Goal: Transaction & Acquisition: Purchase product/service

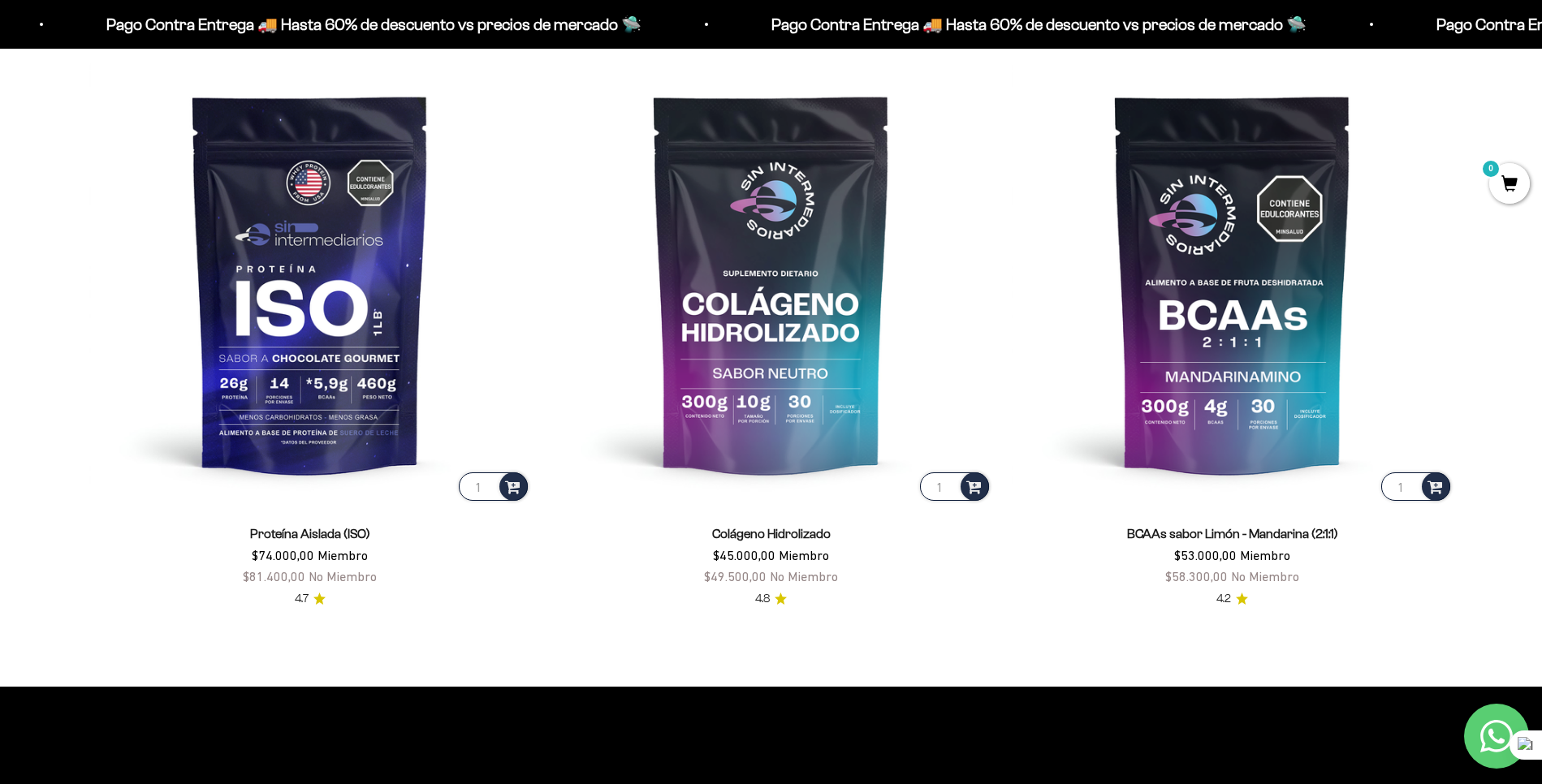
scroll to position [1390, 0]
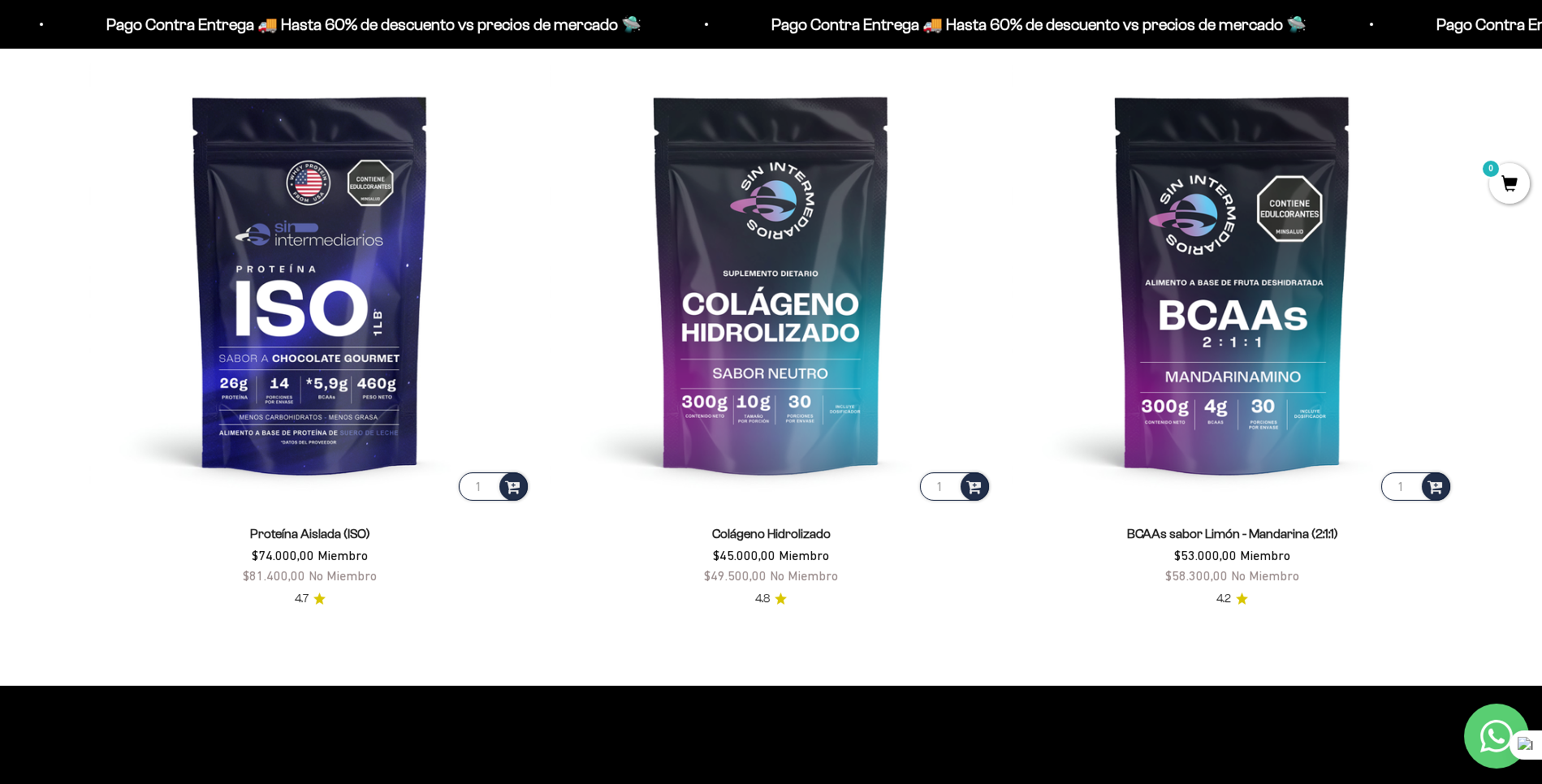
drag, startPoint x: 1121, startPoint y: 533, endPoint x: 1240, endPoint y: 528, distance: 119.1
click at [1240, 528] on div "BCAAs sabor Limón - Mandarina (2:1:1) $53.000,00 Miembro $58.300,00 No Miembro" at bounding box center [1232, 555] width 442 height 63
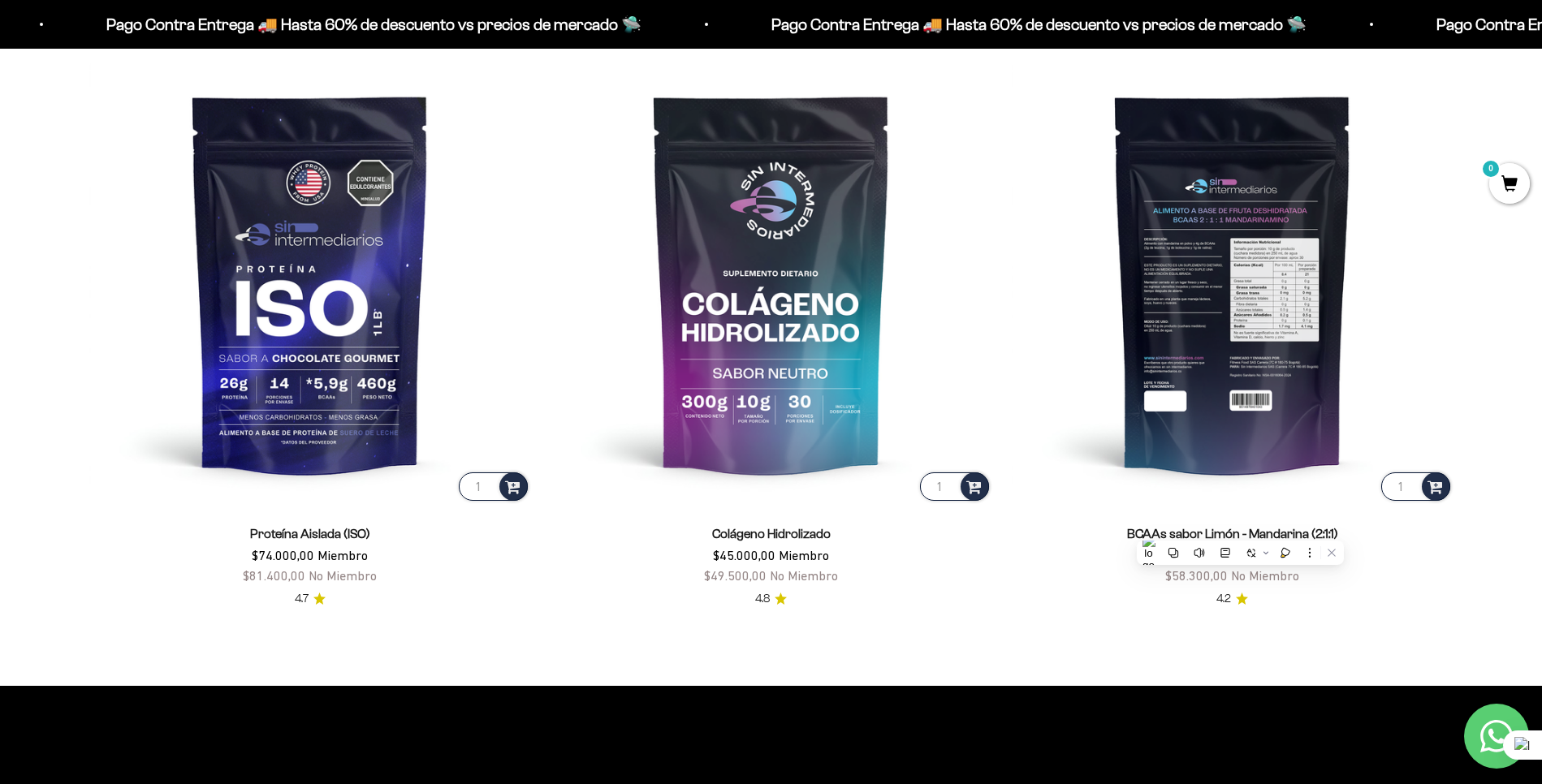
copy link "BCAAs sabor Limón"
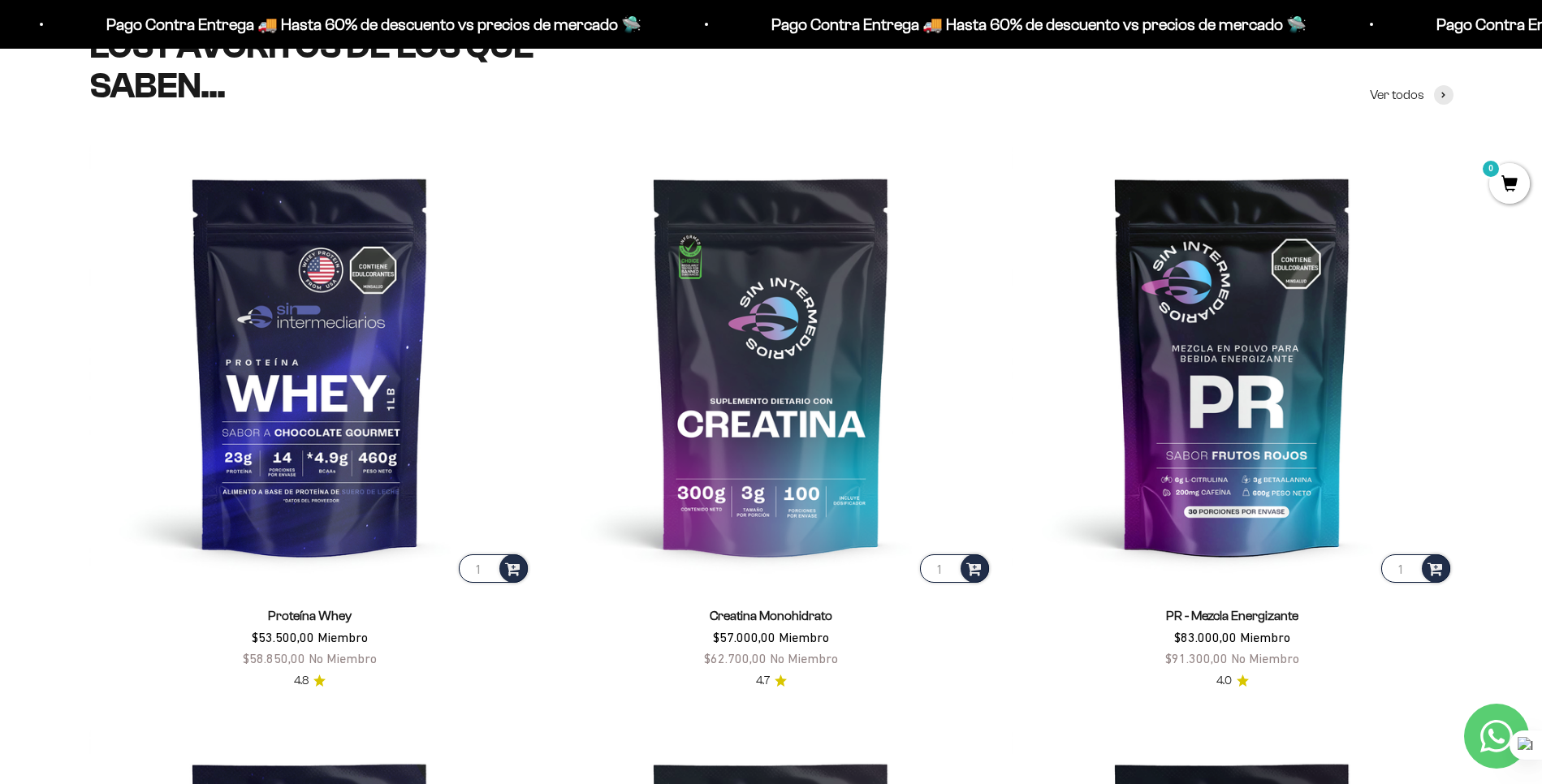
scroll to position [0, 0]
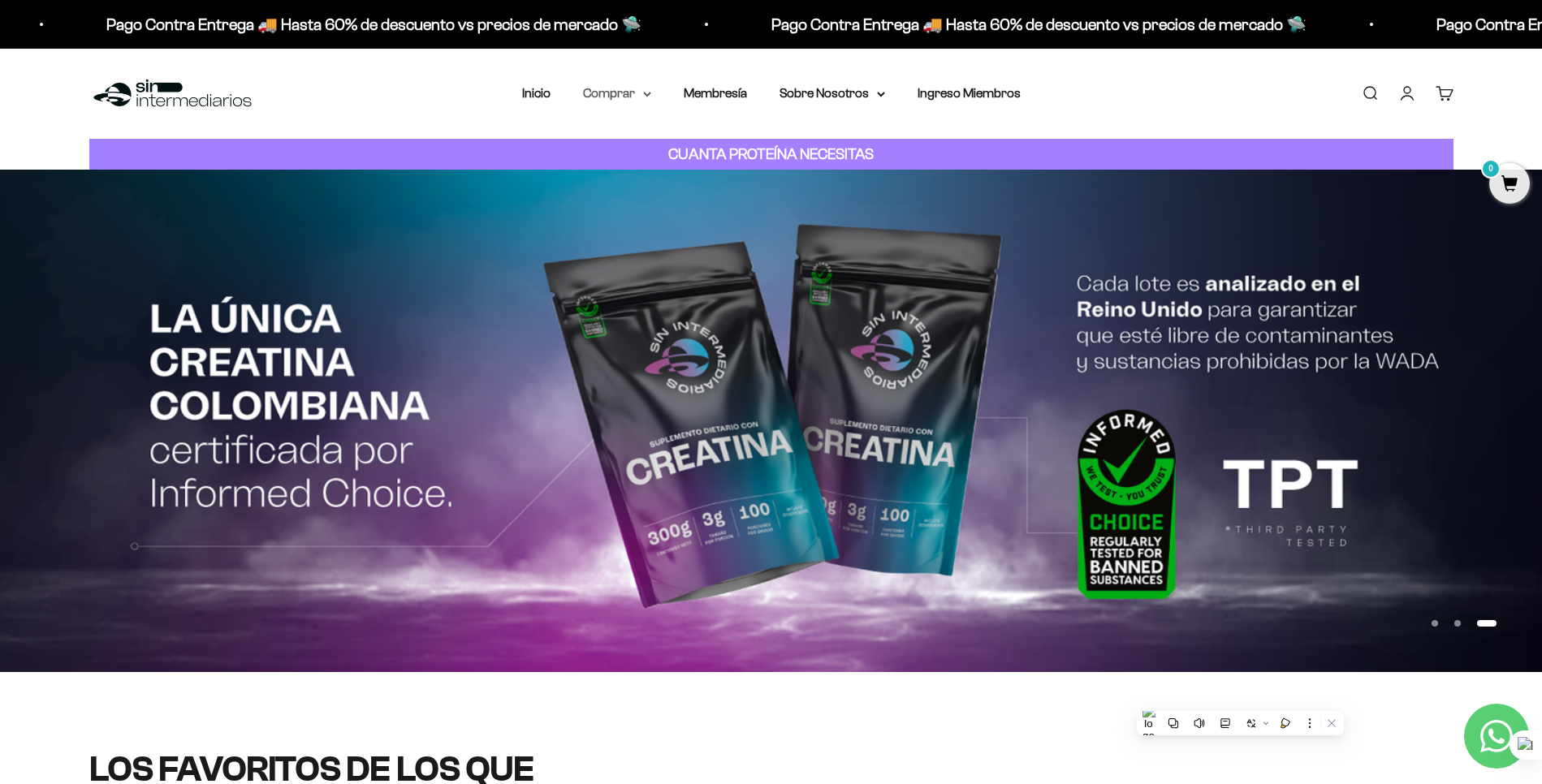
click at [640, 87] on summary "Comprar" at bounding box center [618, 93] width 68 height 21
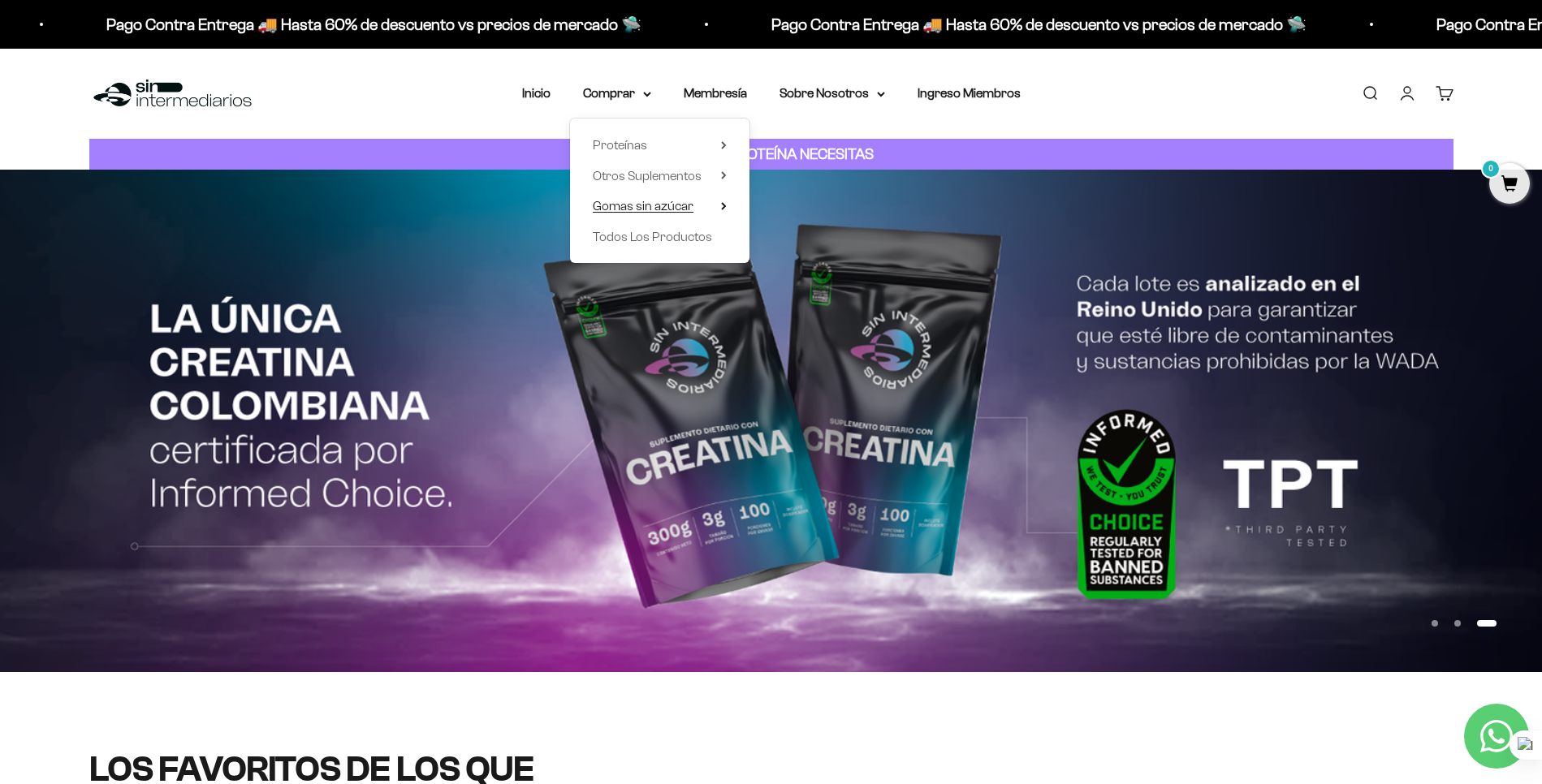
click at [712, 204] on summary "Gomas sin azúcar" at bounding box center [660, 206] width 134 height 21
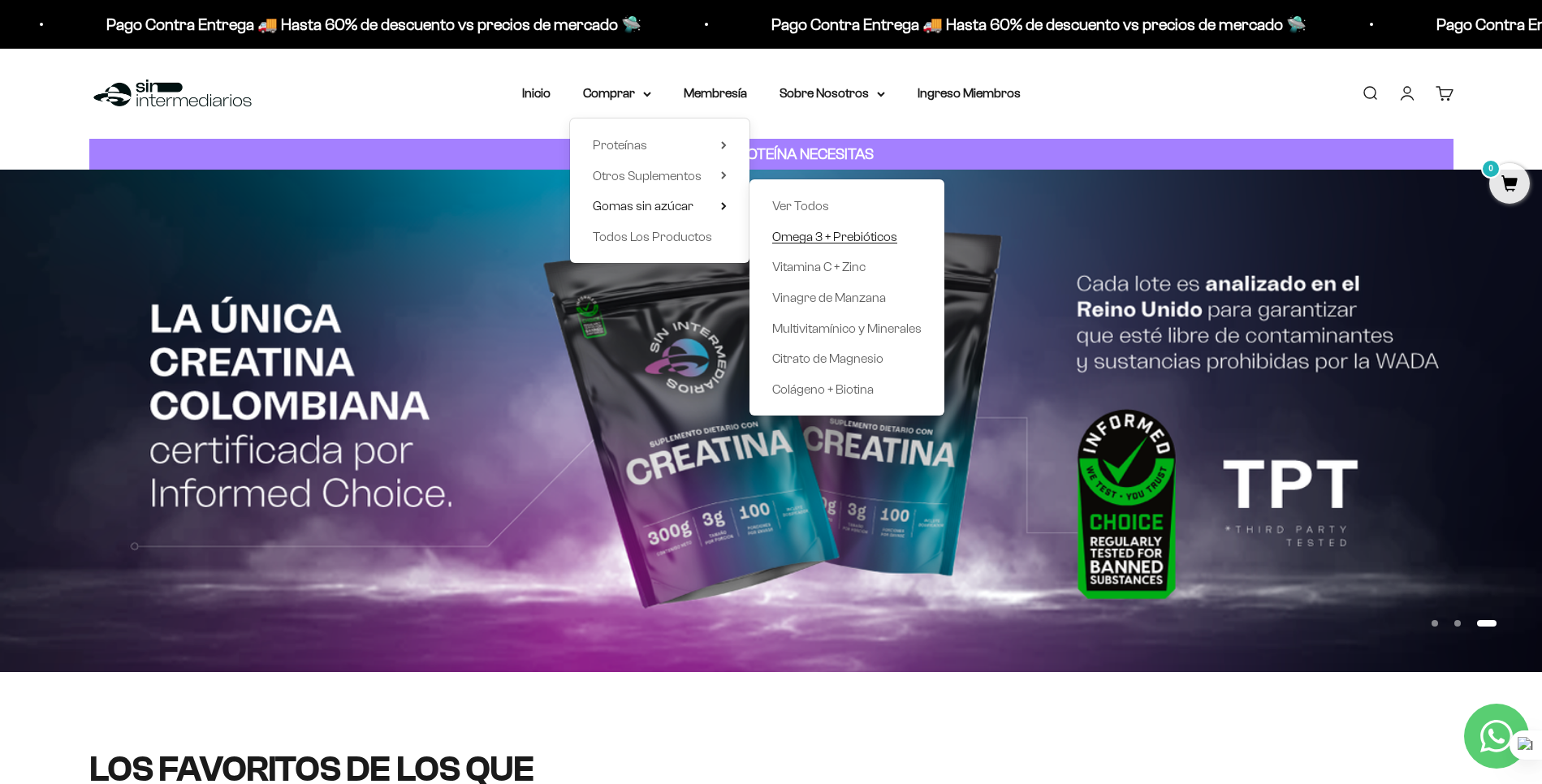
click at [841, 243] on span "Omega 3 + Prebióticos" at bounding box center [835, 237] width 125 height 14
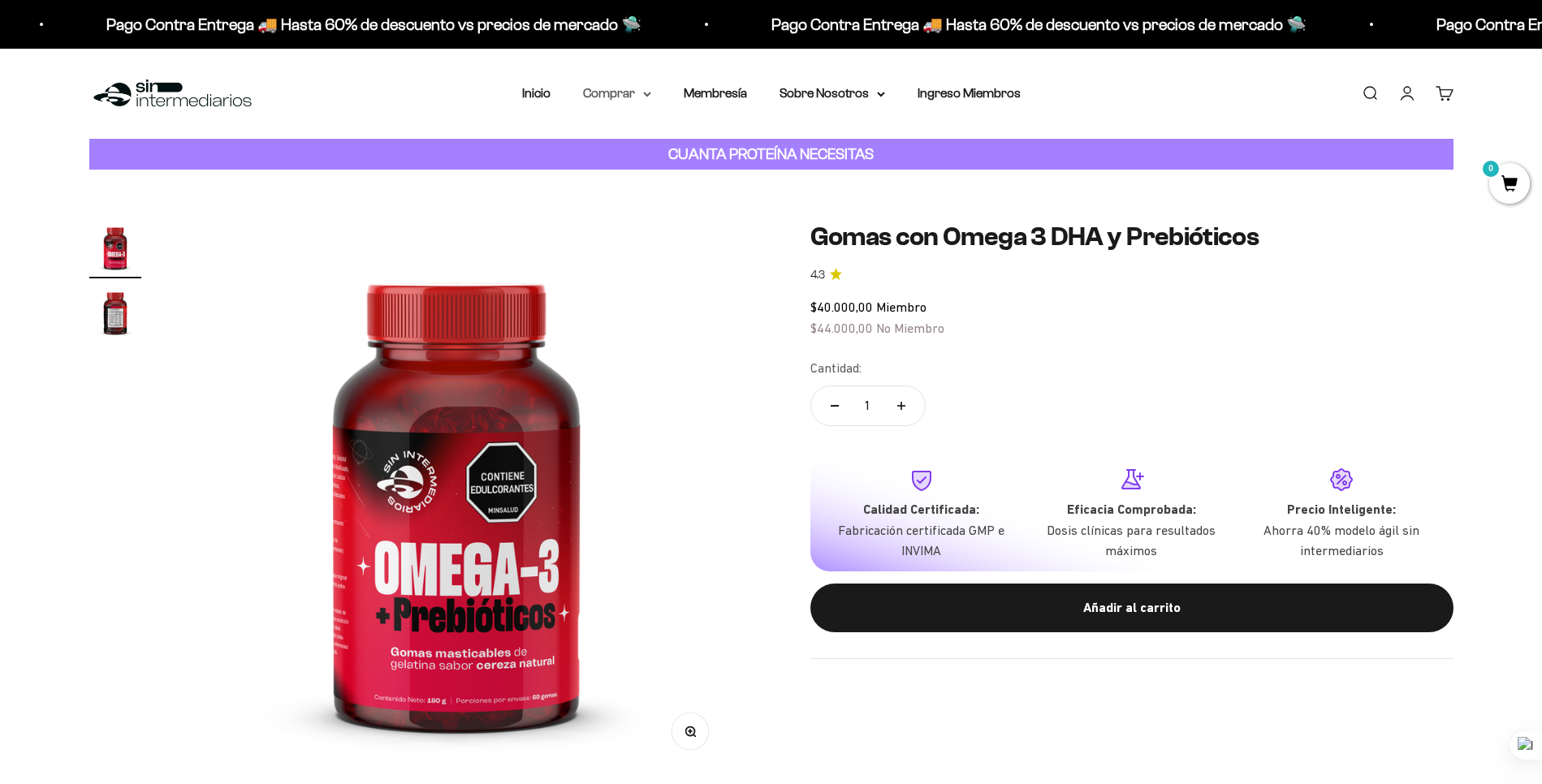
click at [645, 94] on icon at bounding box center [648, 94] width 7 height 3
click at [708, 178] on summary "Otros Suplementos" at bounding box center [660, 176] width 134 height 21
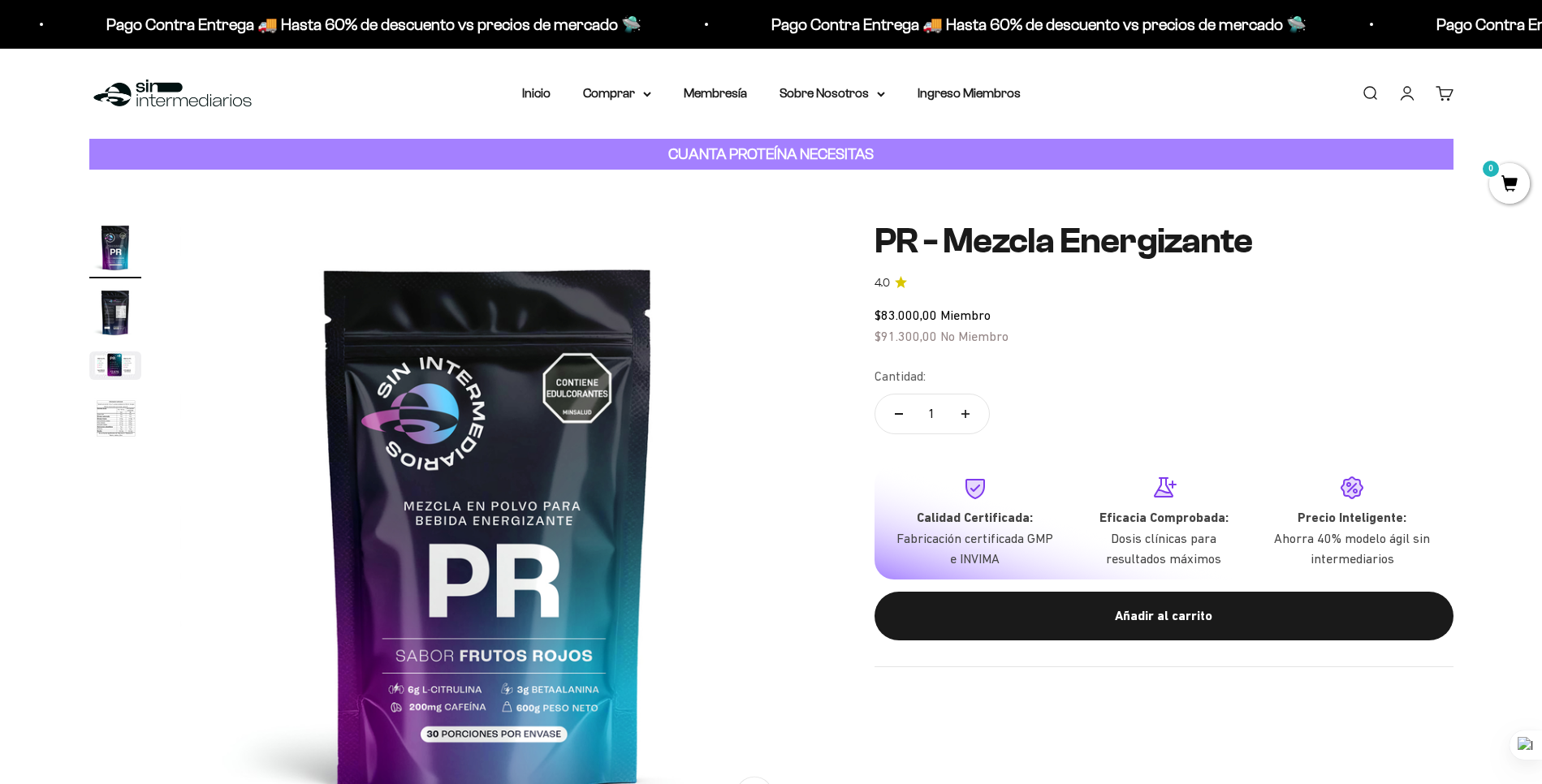
click at [135, 321] on img "Ir al artículo 2" at bounding box center [115, 313] width 52 height 52
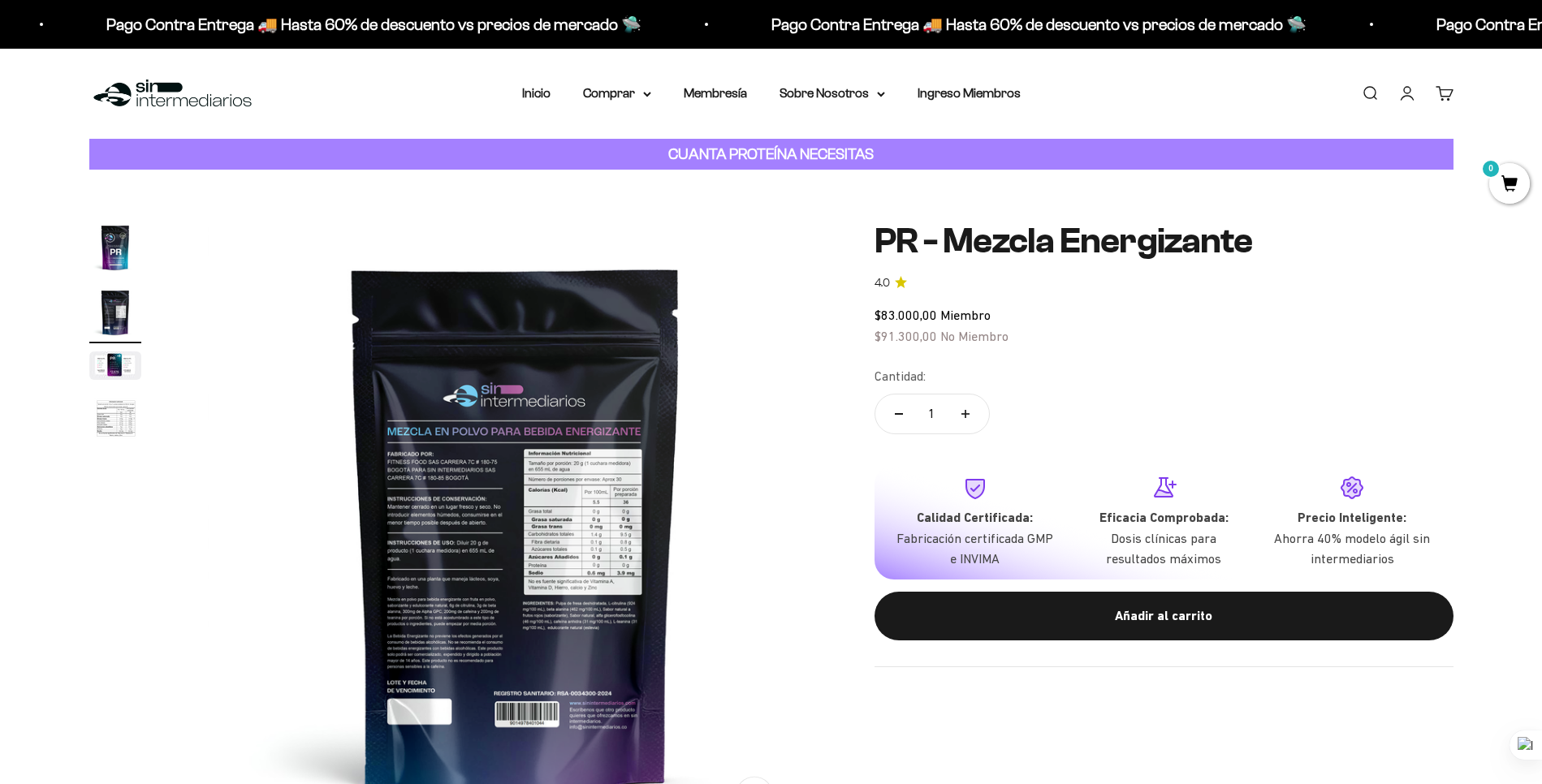
click at [114, 360] on img "Ir al artículo 3" at bounding box center [115, 366] width 52 height 28
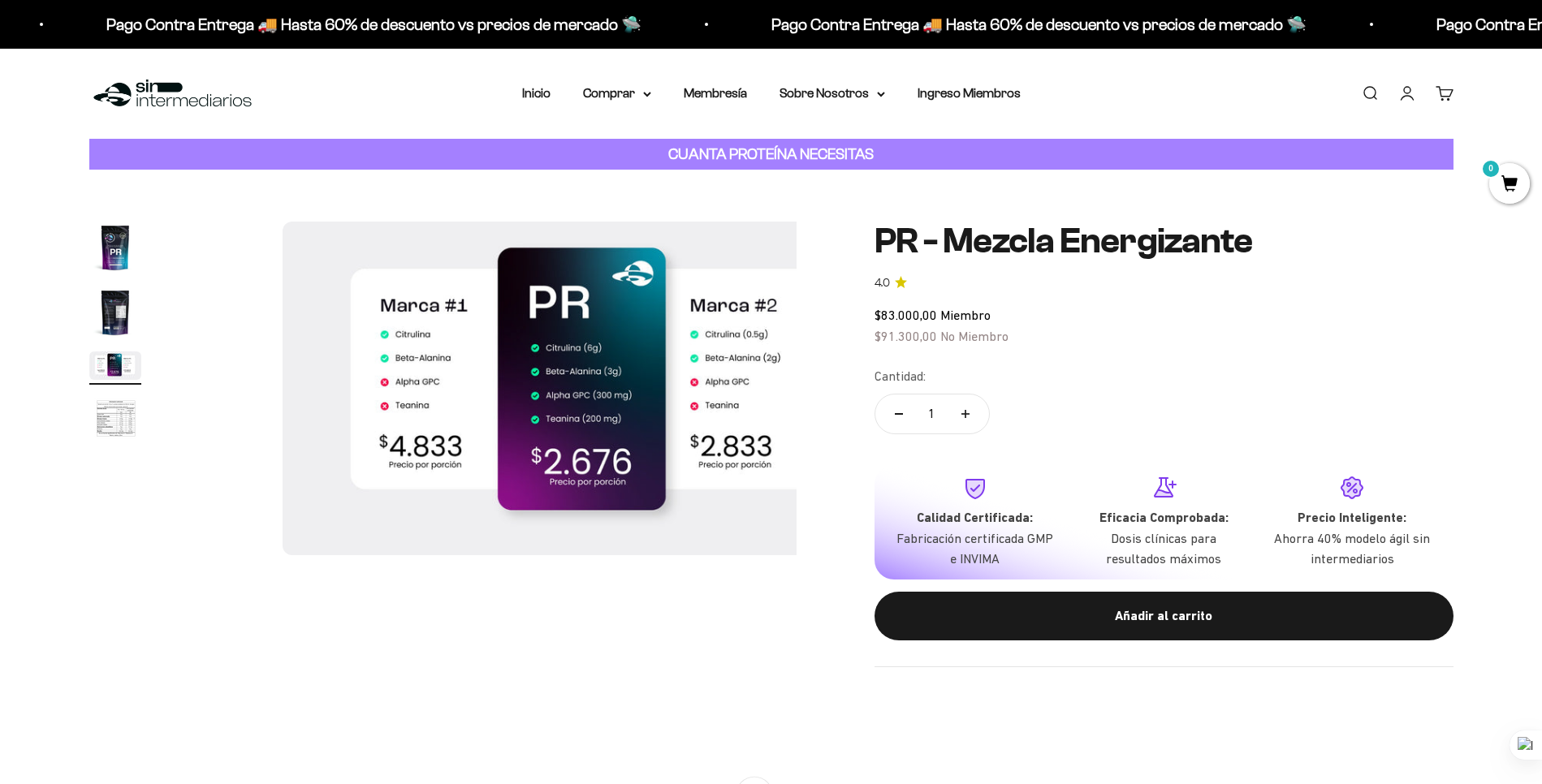
scroll to position [0, 1272]
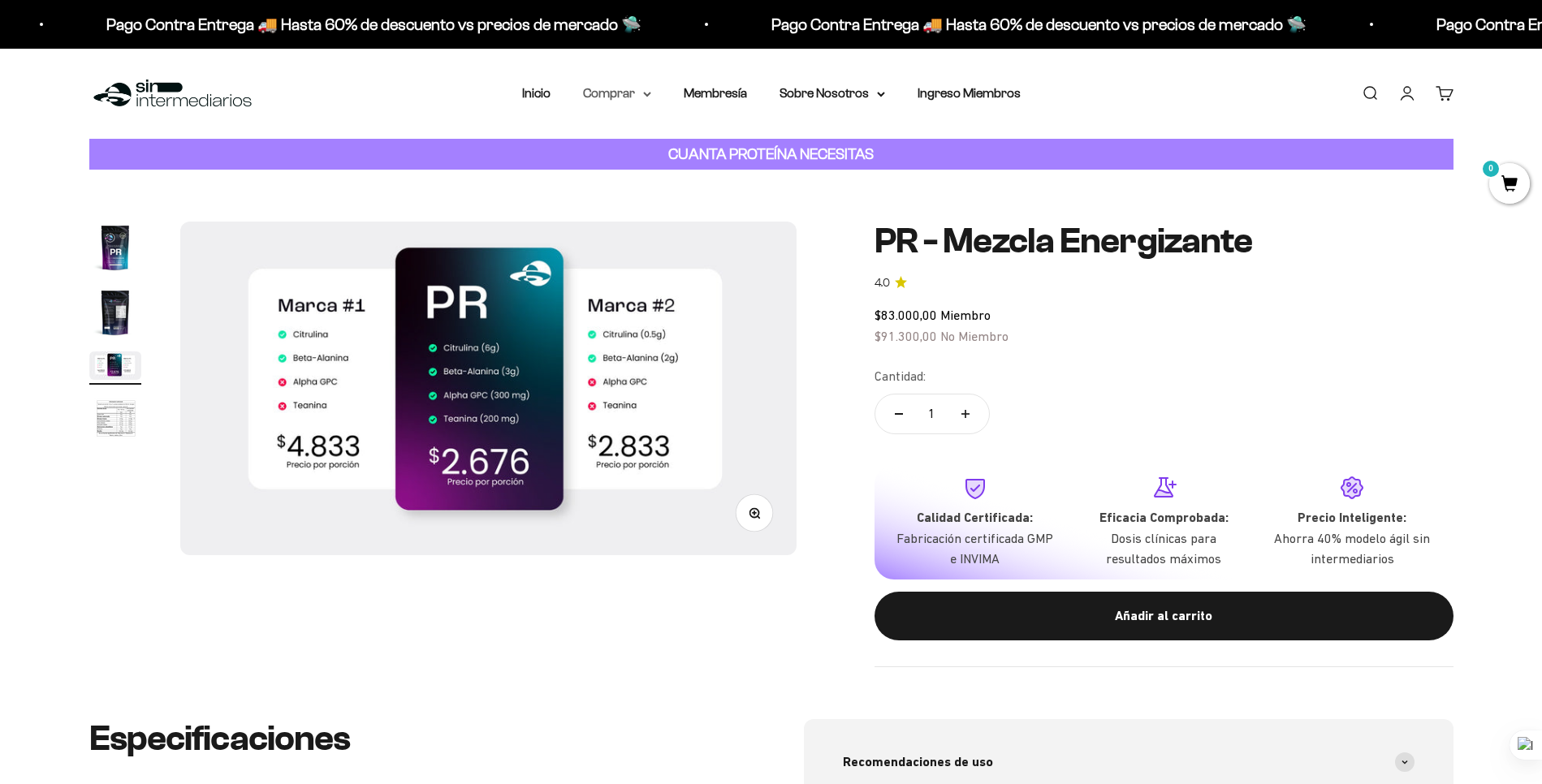
click at [646, 92] on icon at bounding box center [648, 94] width 9 height 6
click at [723, 175] on summary "Otros Suplementos" at bounding box center [660, 176] width 134 height 21
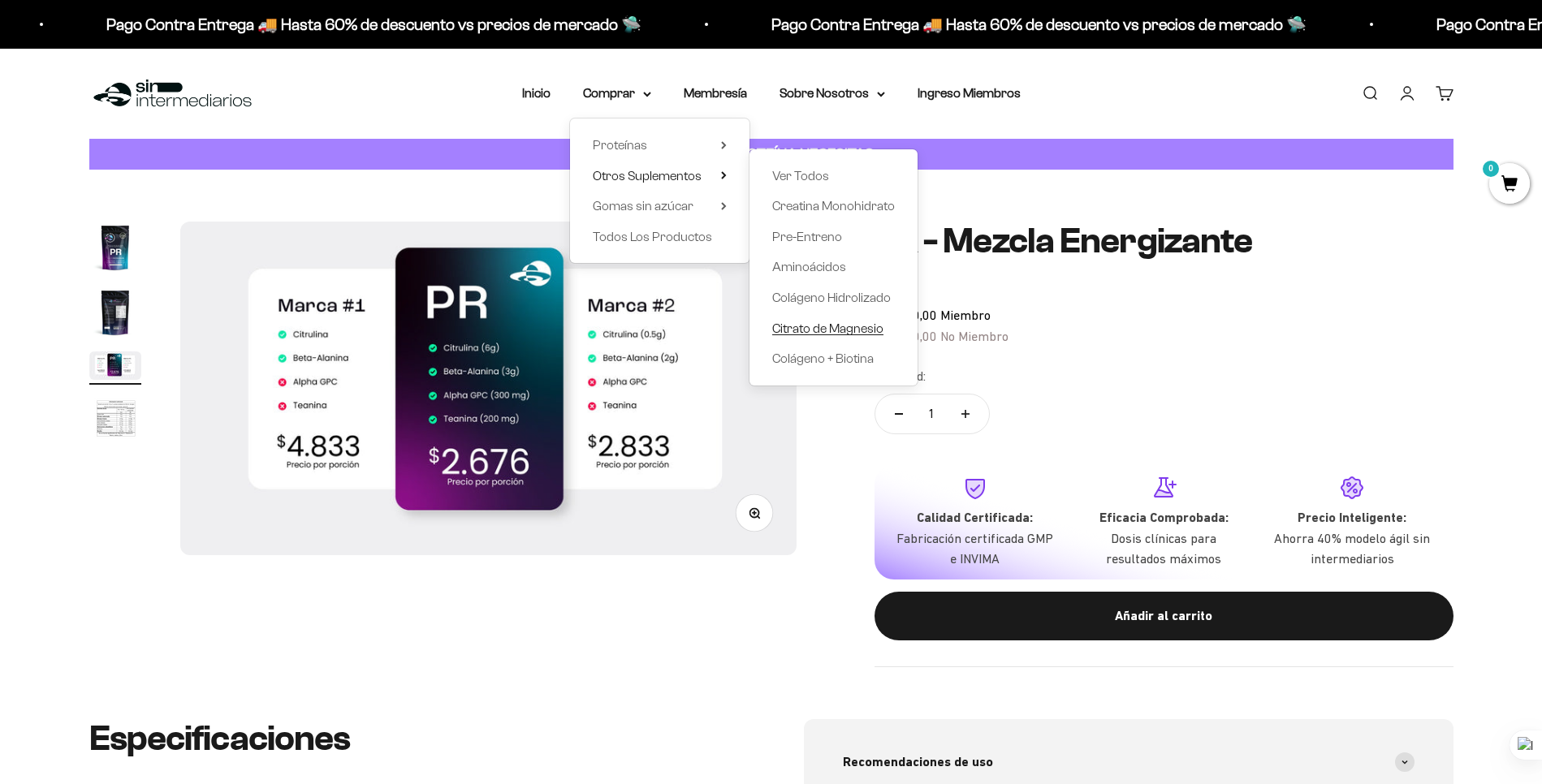
click at [860, 335] on span "Citrato de Magnesio" at bounding box center [828, 328] width 111 height 14
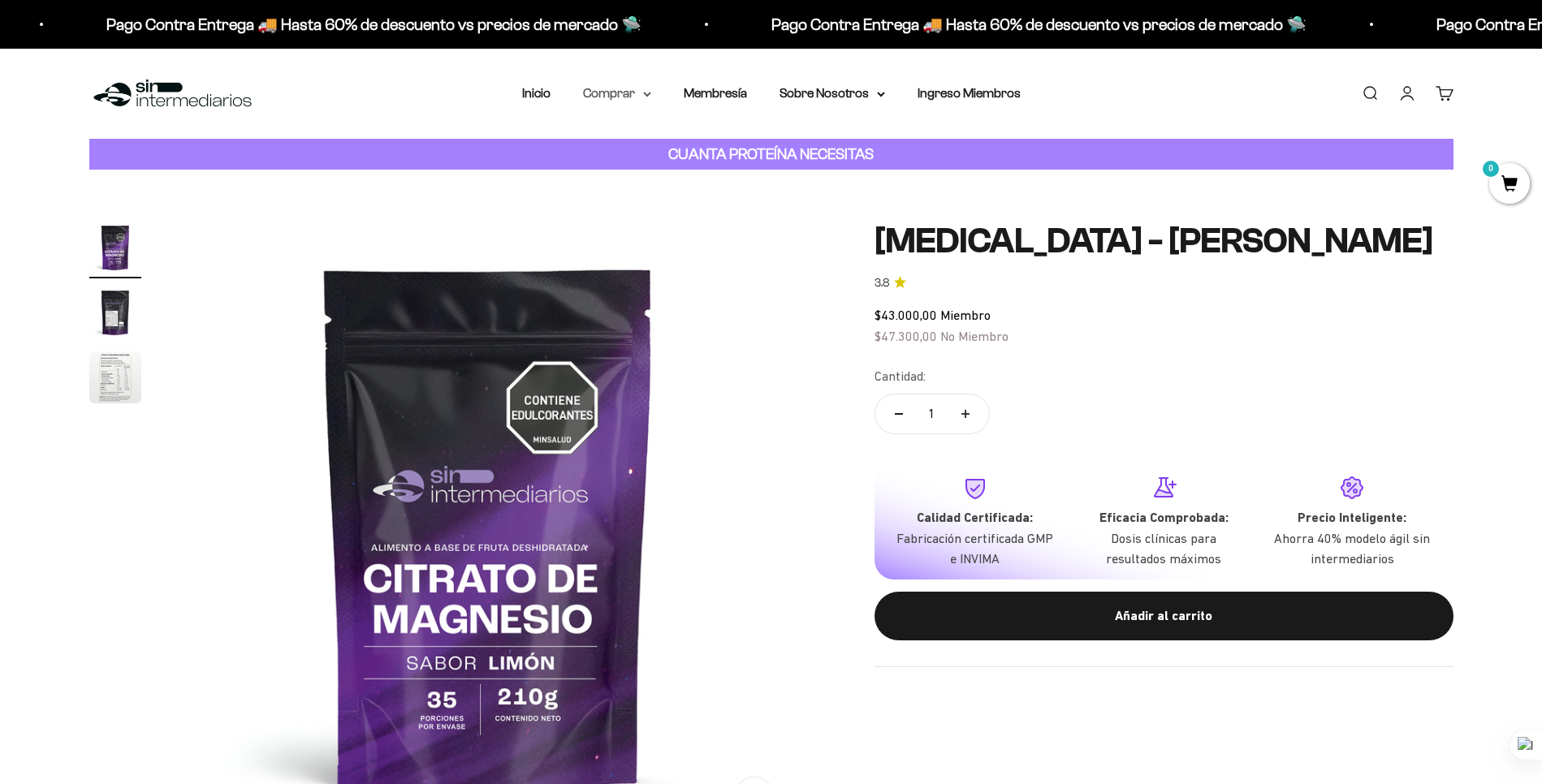
click at [646, 91] on icon at bounding box center [648, 94] width 9 height 6
click at [727, 175] on div "Proteínas Ver Todos Whey Iso Vegan Shaker" at bounding box center [660, 190] width 179 height 144
click at [722, 173] on icon at bounding box center [724, 176] width 6 height 9
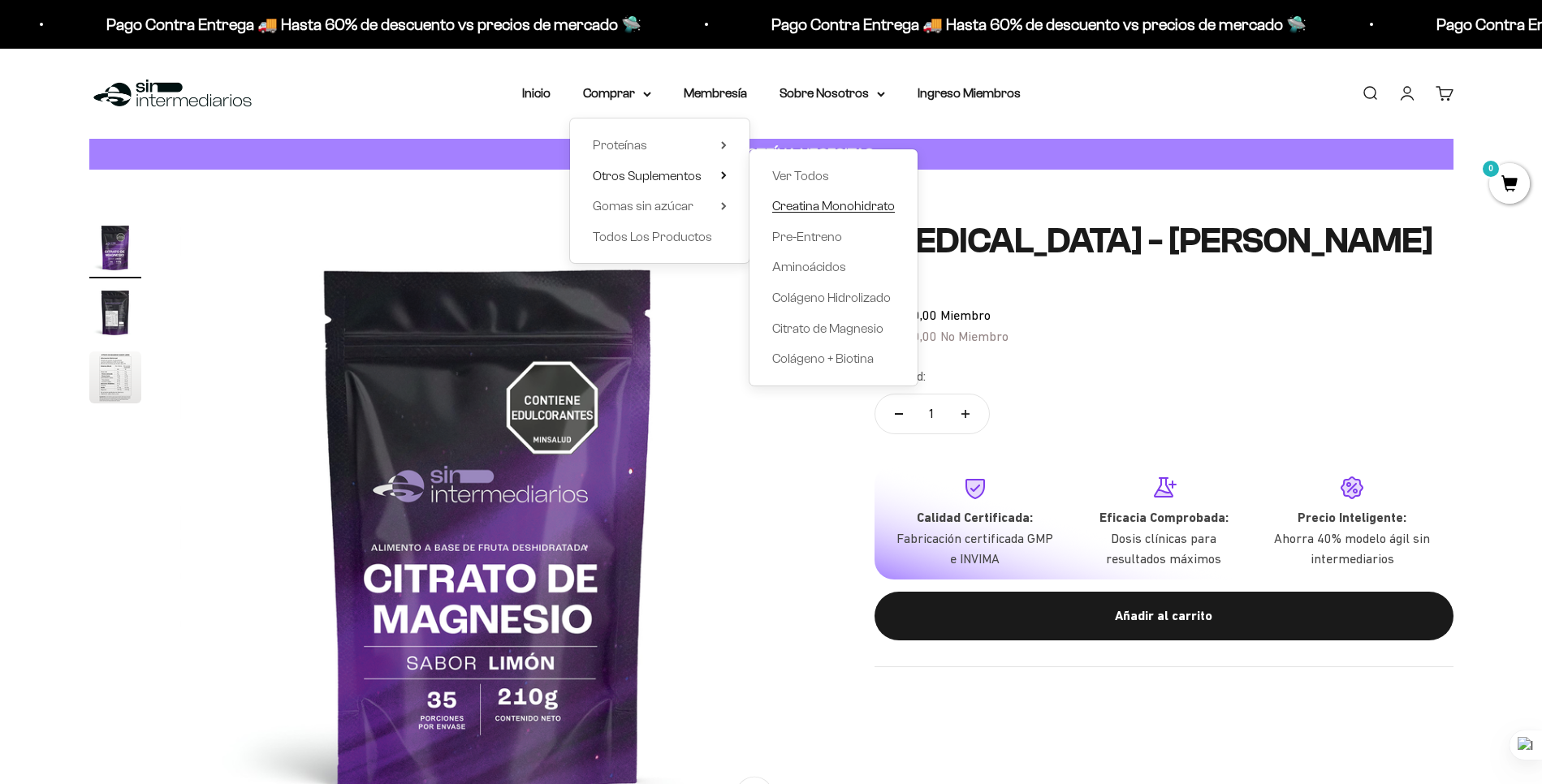
click at [826, 209] on span "Creatina Monohidrato" at bounding box center [834, 206] width 123 height 14
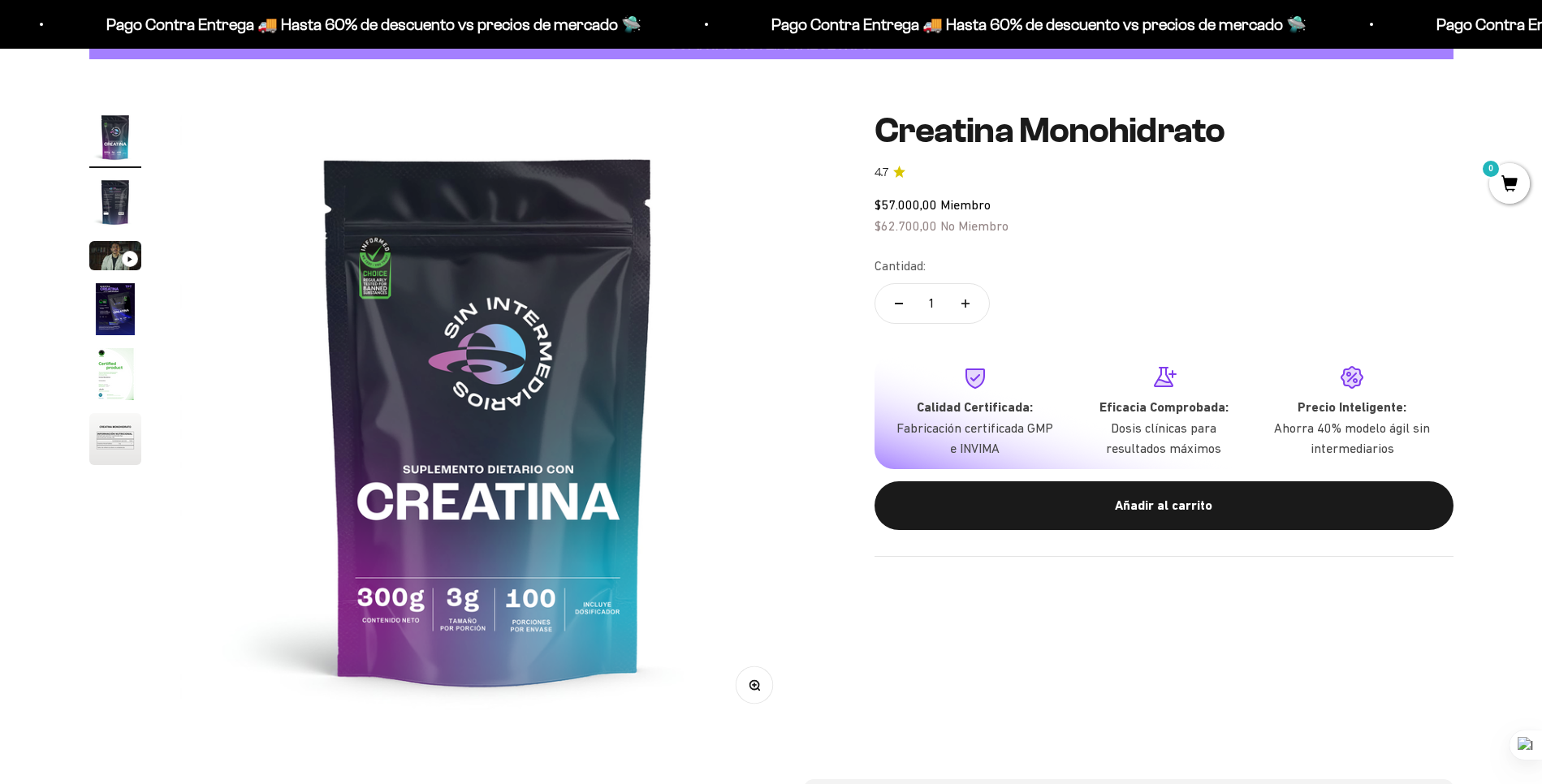
scroll to position [113, 0]
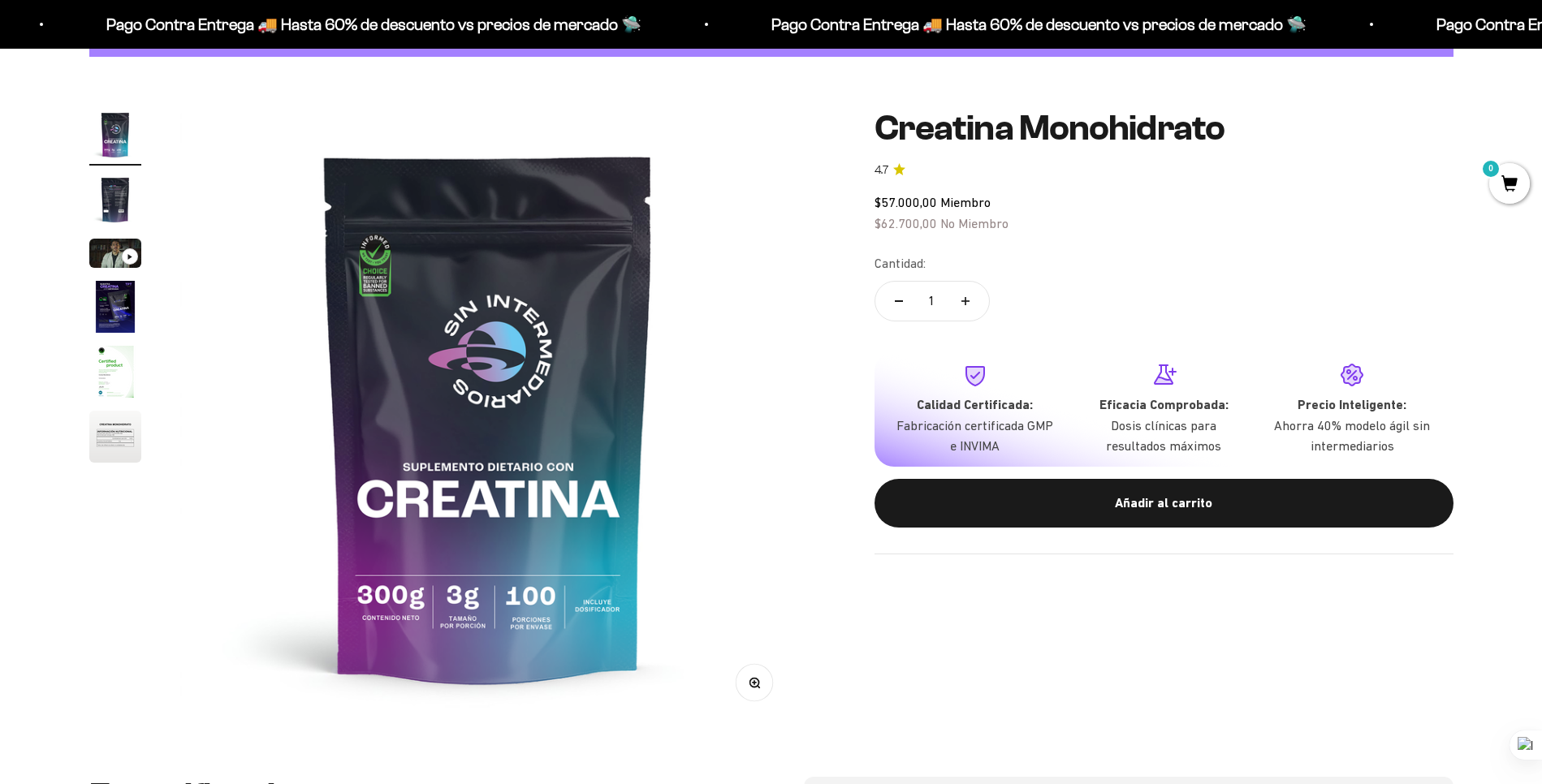
click at [126, 259] on icon "Ir al artículo 3" at bounding box center [129, 257] width 6 height 8
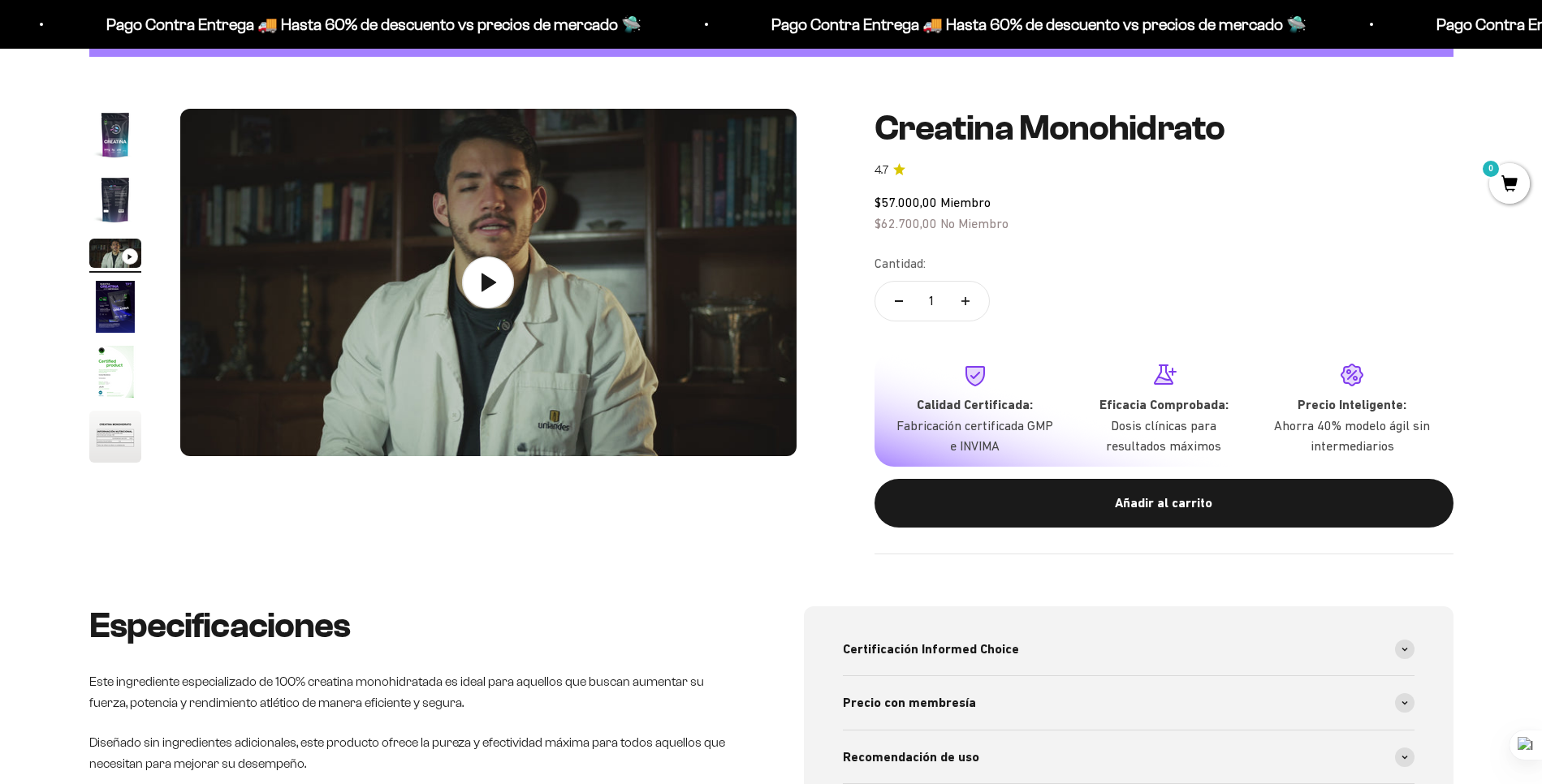
click at [130, 209] on img "Ir al artículo 2" at bounding box center [115, 199] width 52 height 52
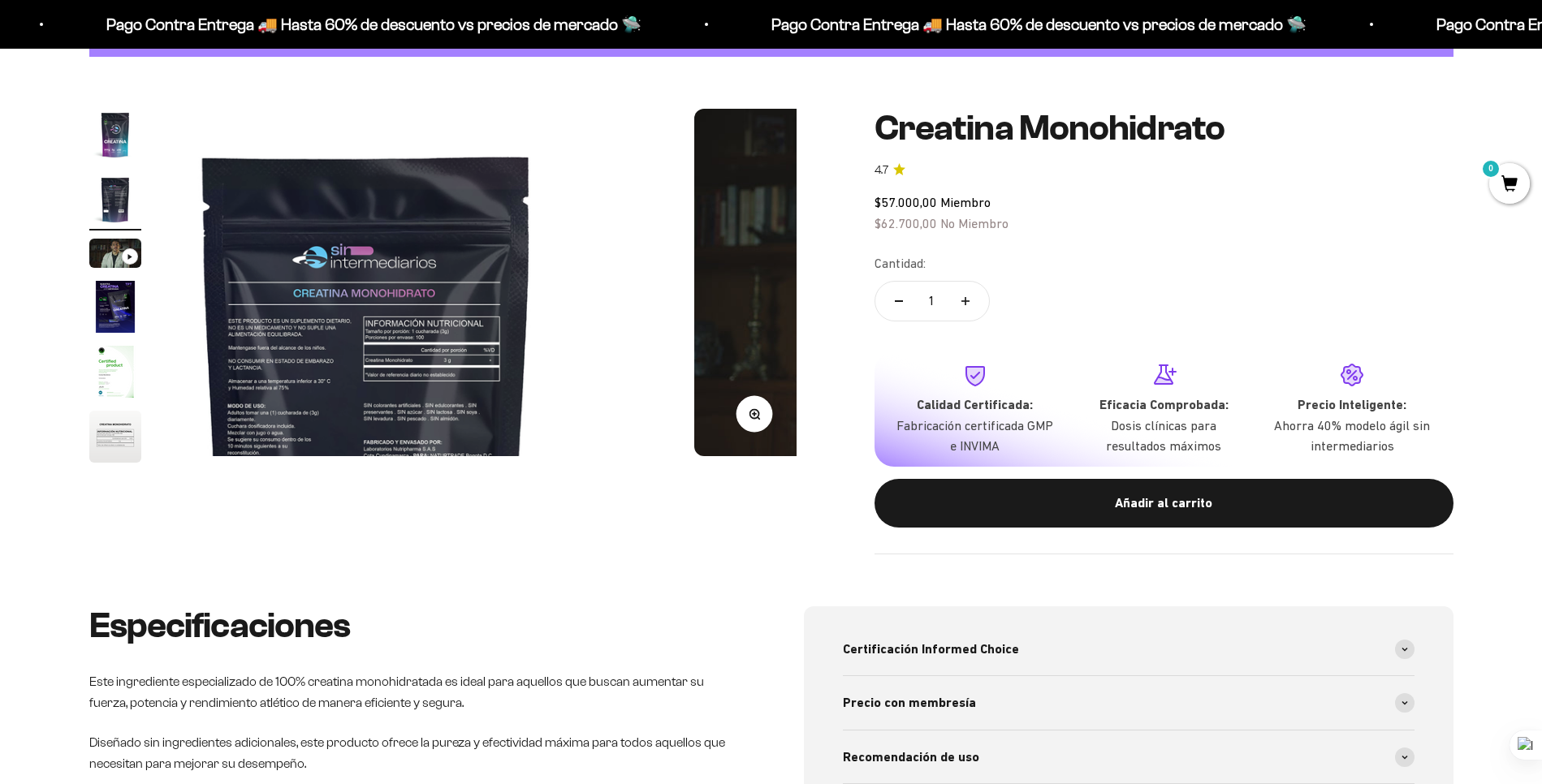
scroll to position [0, 636]
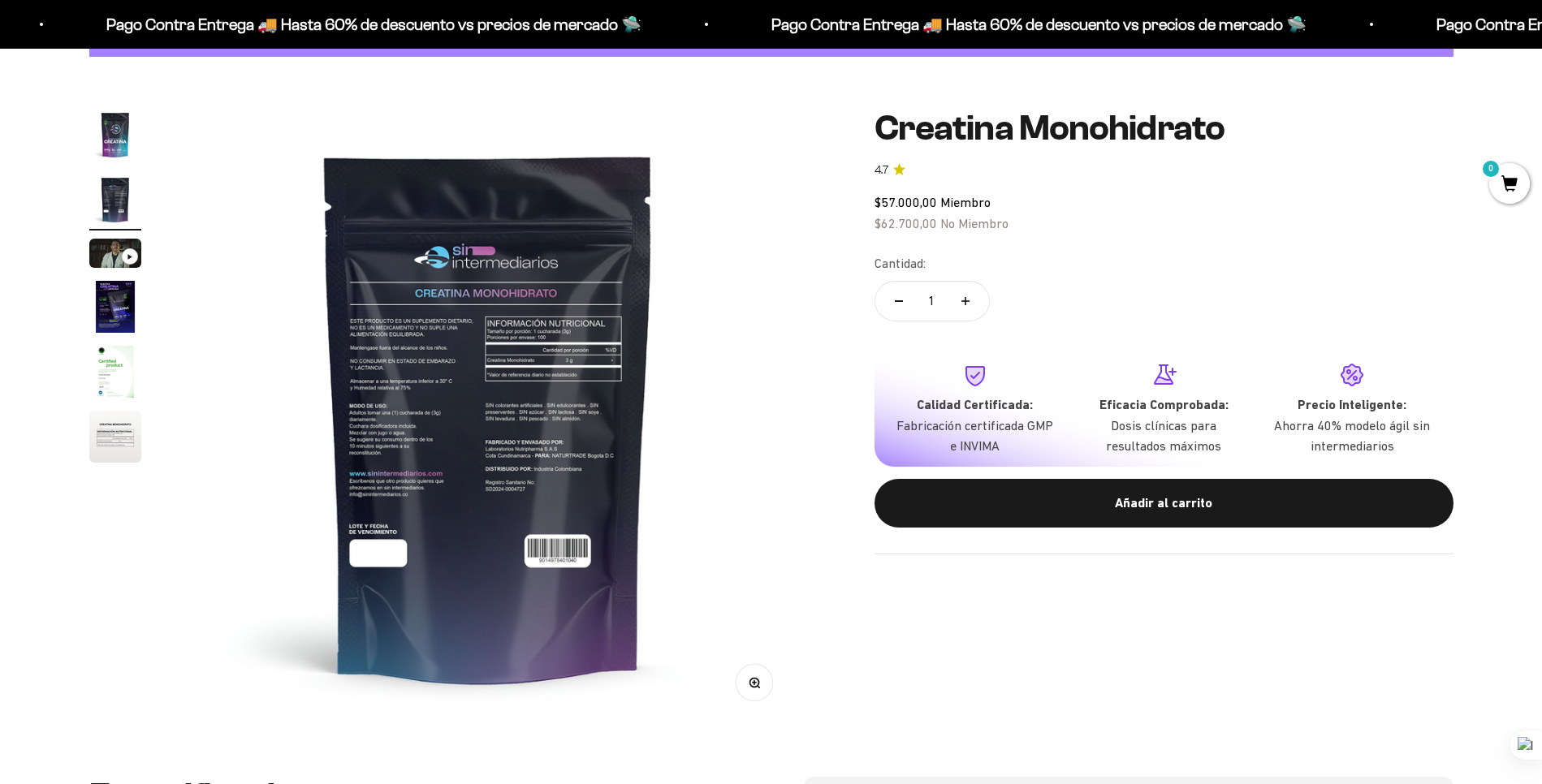
click at [123, 370] on img "Ir al artículo 5" at bounding box center [115, 372] width 52 height 52
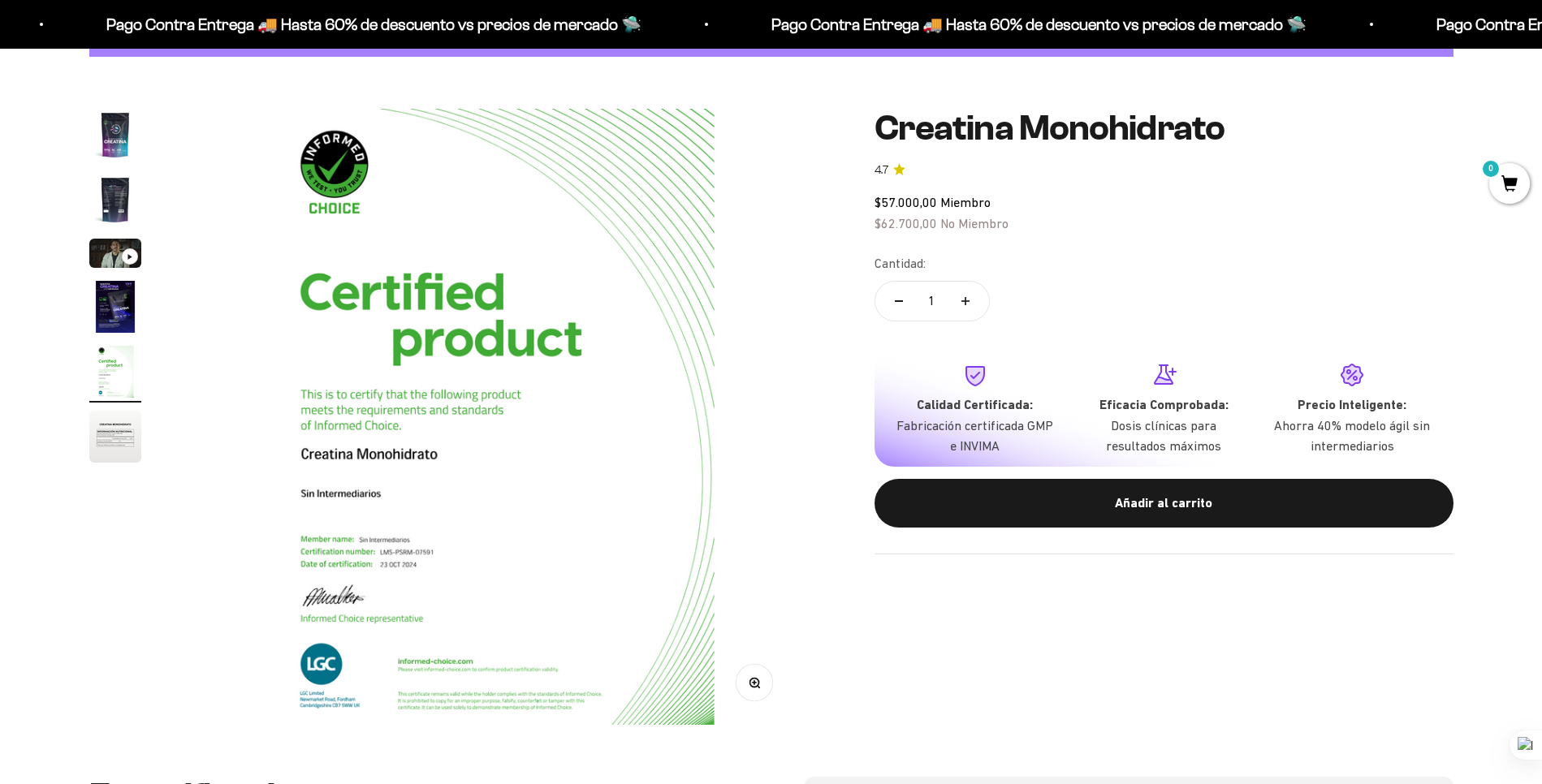
scroll to position [0, 2544]
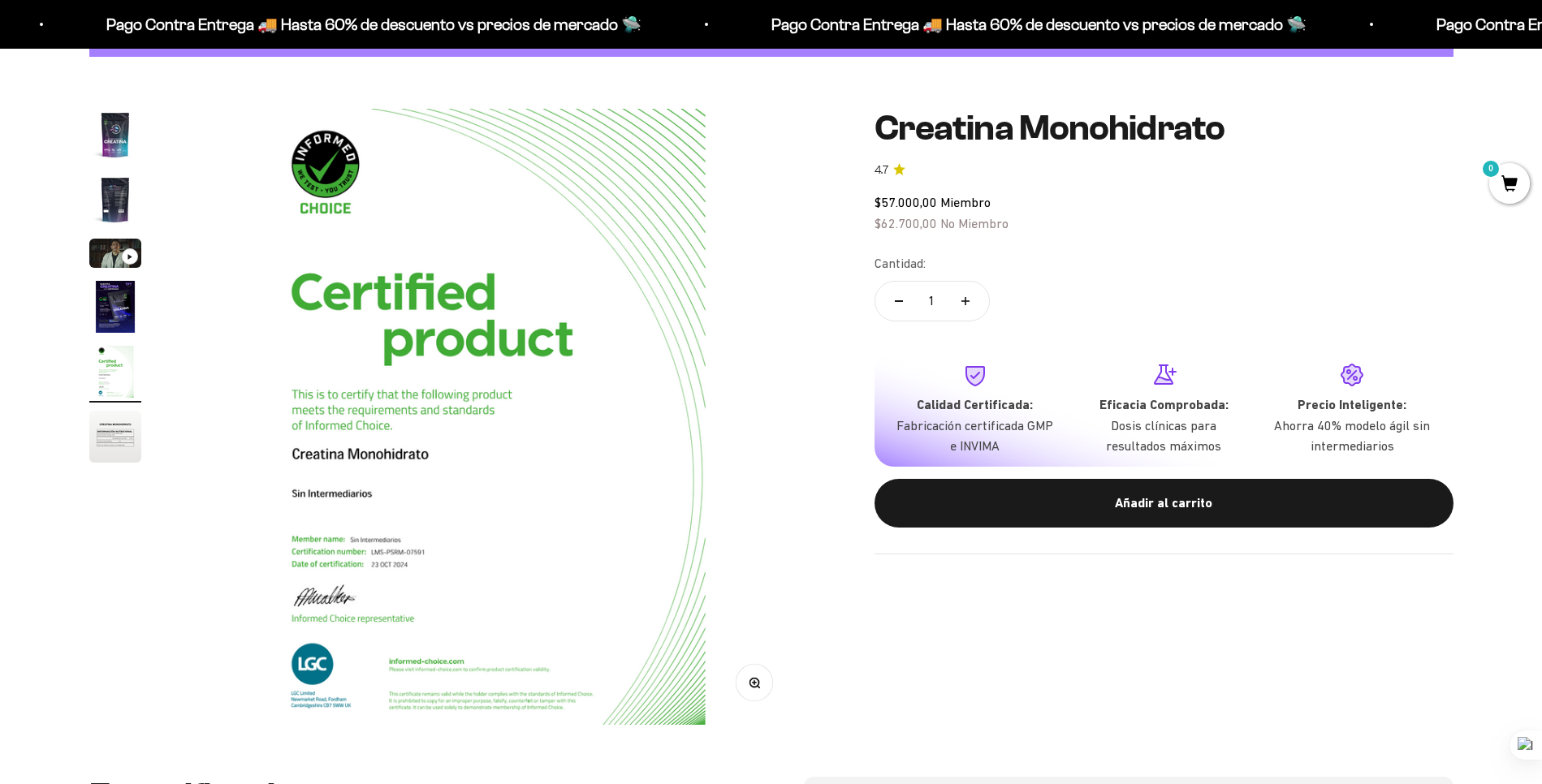
click at [136, 419] on img "Ir al artículo 6" at bounding box center [115, 436] width 52 height 52
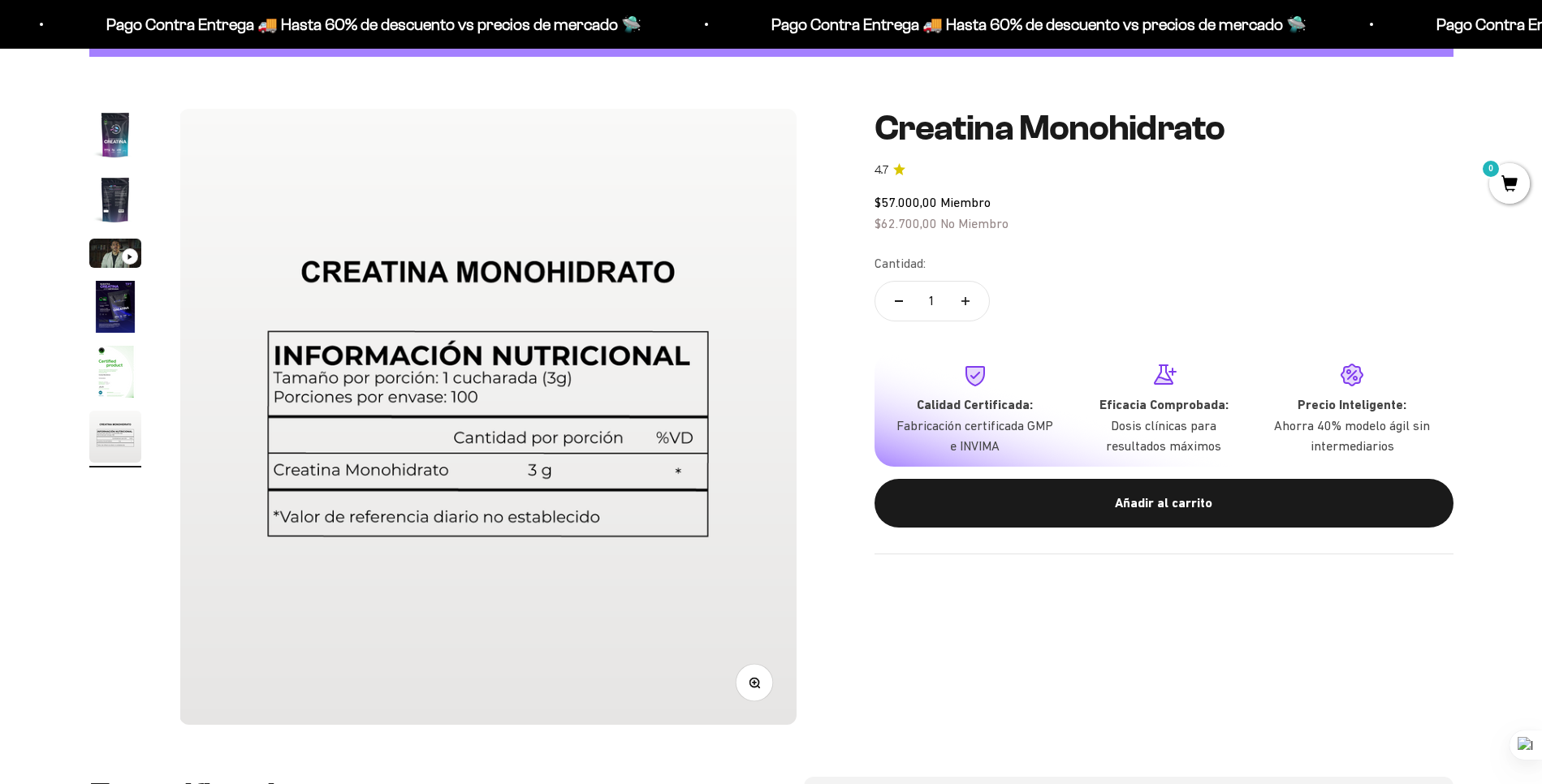
click at [133, 373] on img "Ir al artículo 5" at bounding box center [115, 372] width 52 height 52
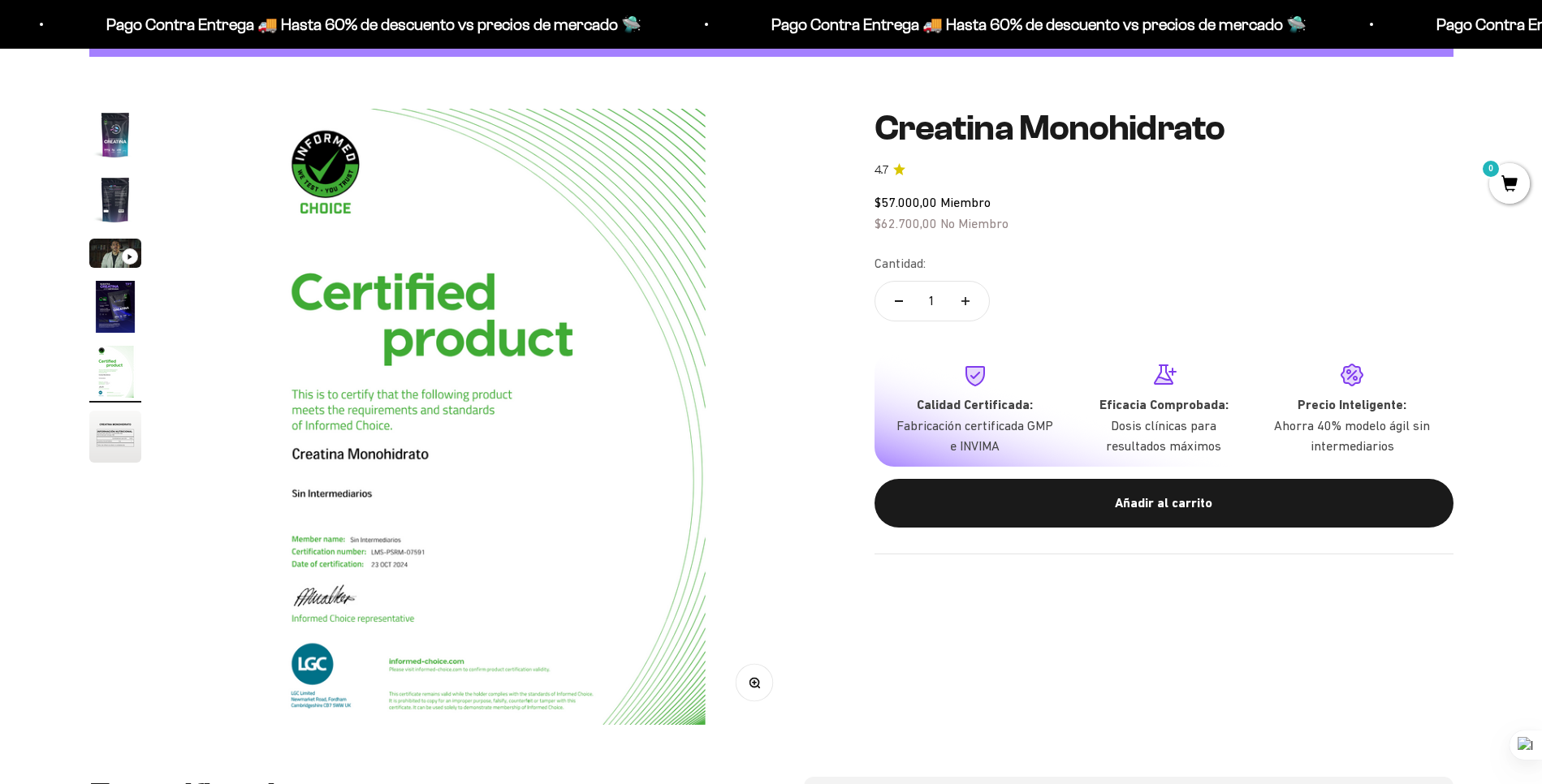
click at [135, 309] on img "Ir al artículo 4" at bounding box center [115, 307] width 52 height 52
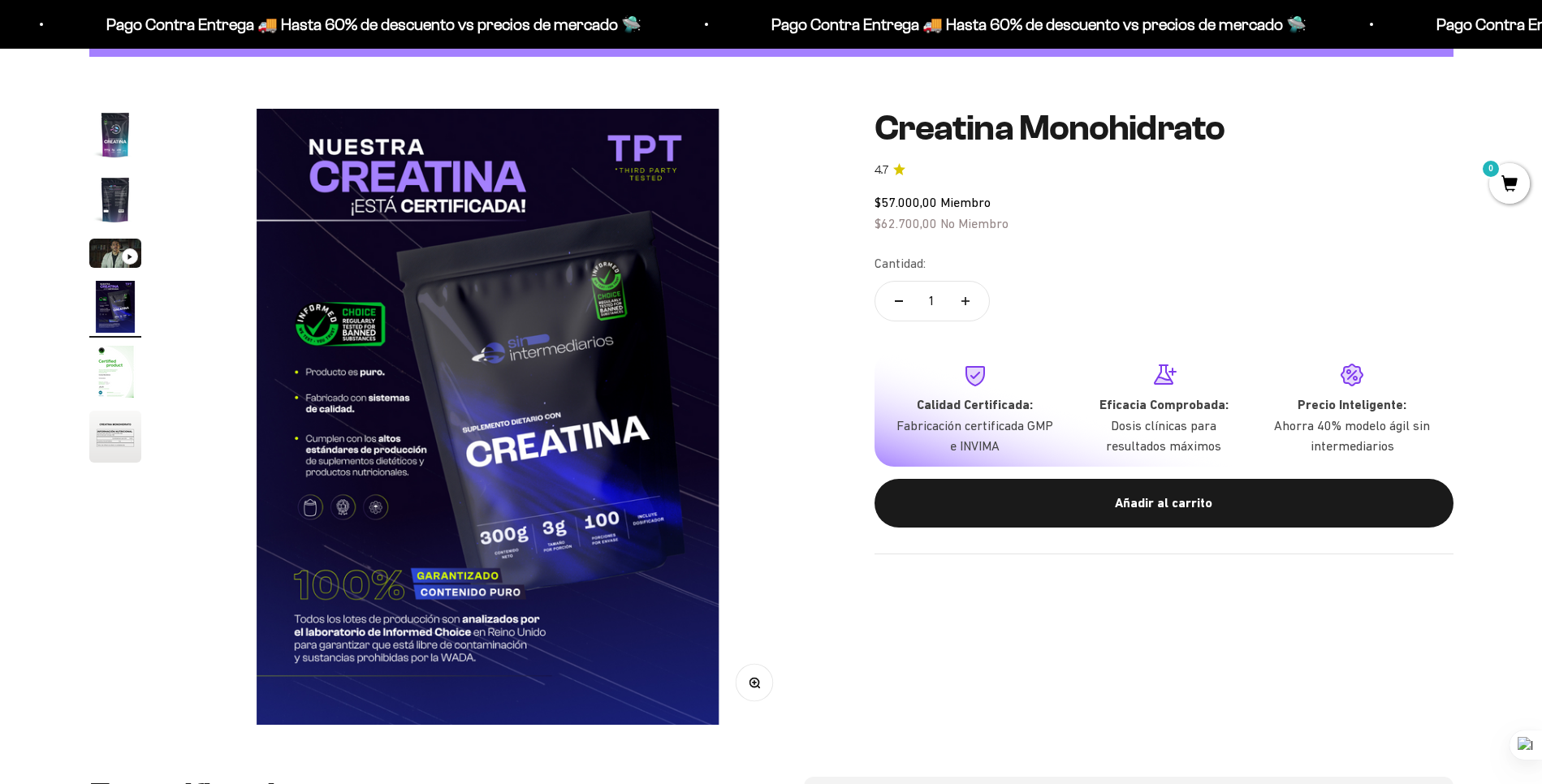
click at [114, 138] on img "Ir al artículo 1" at bounding box center [115, 134] width 52 height 52
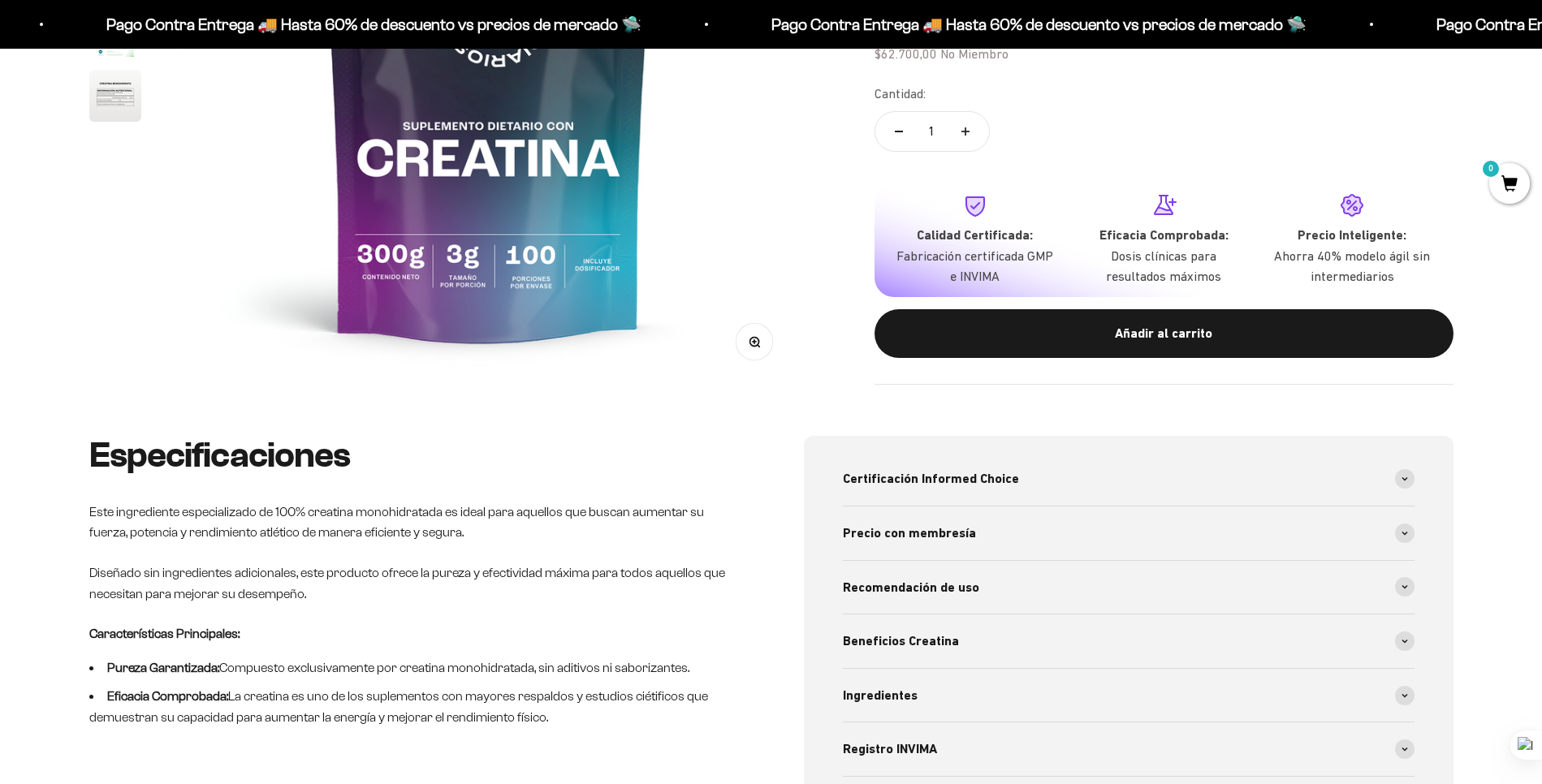
scroll to position [0, 0]
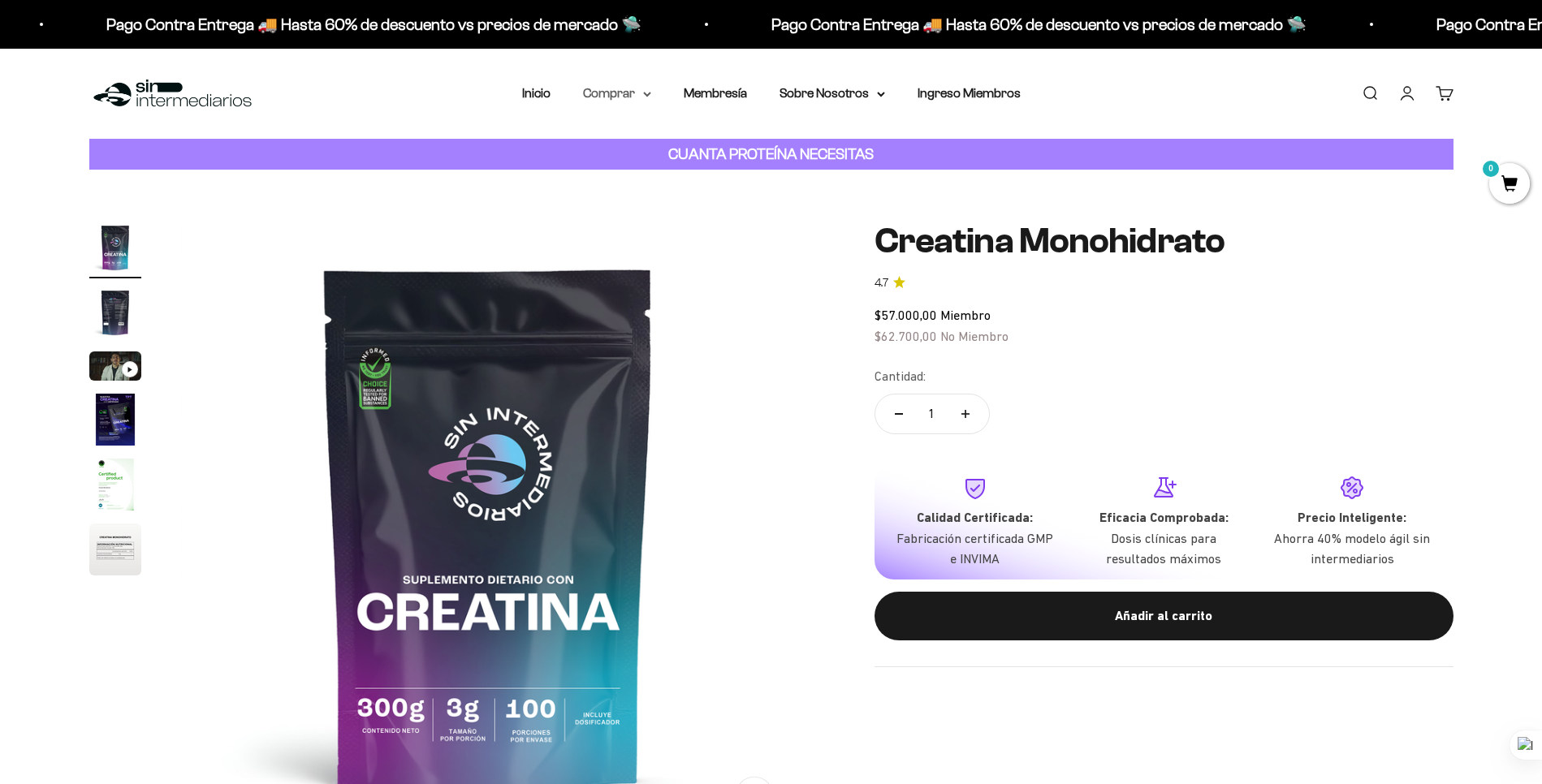
click at [620, 95] on summary "Comprar" at bounding box center [618, 93] width 68 height 21
click at [724, 180] on summary "Otros Suplementos" at bounding box center [660, 176] width 134 height 21
click at [711, 143] on summary "Proteínas" at bounding box center [660, 145] width 134 height 21
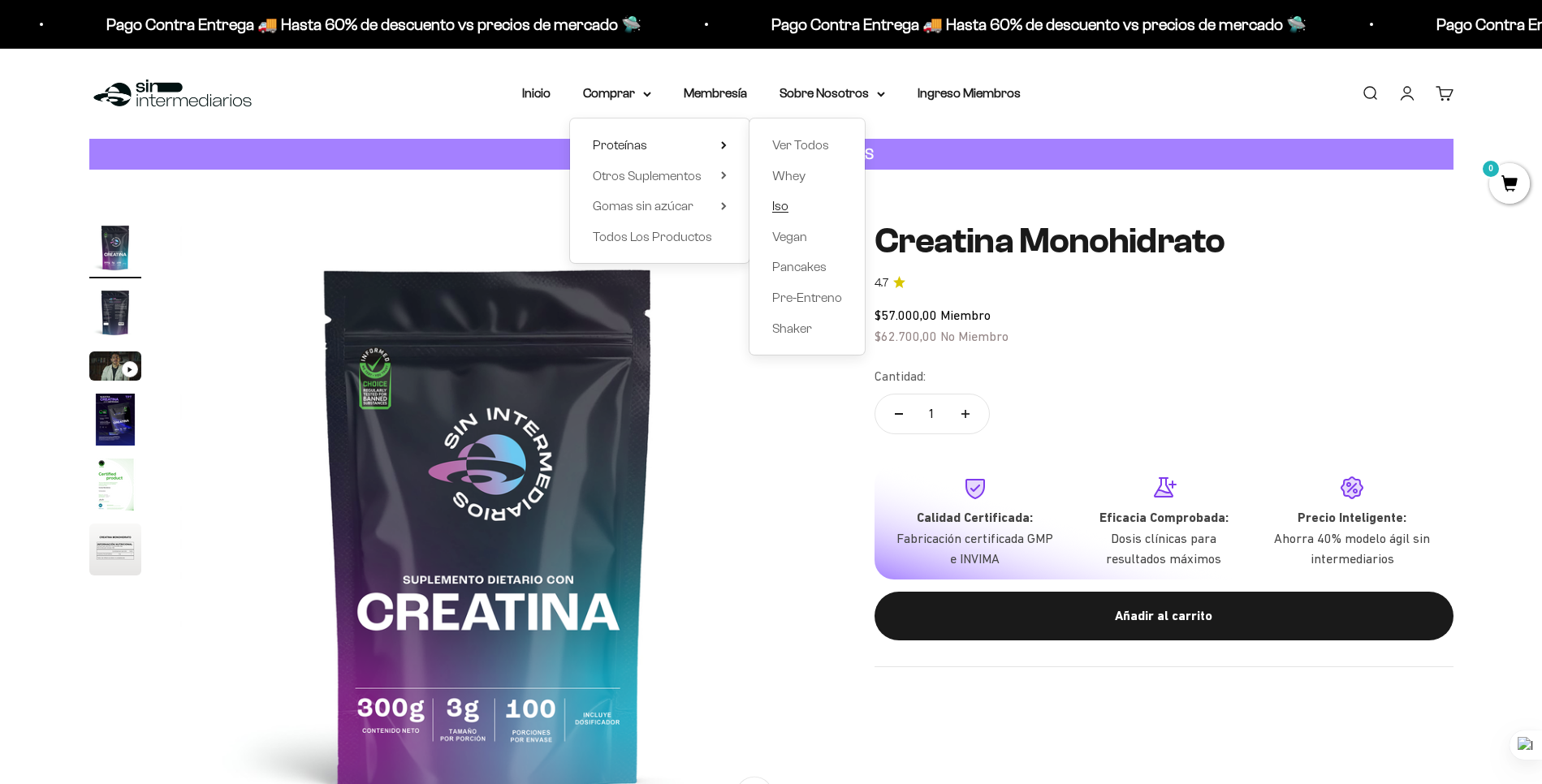
click at [786, 209] on span "Iso" at bounding box center [780, 206] width 16 height 14
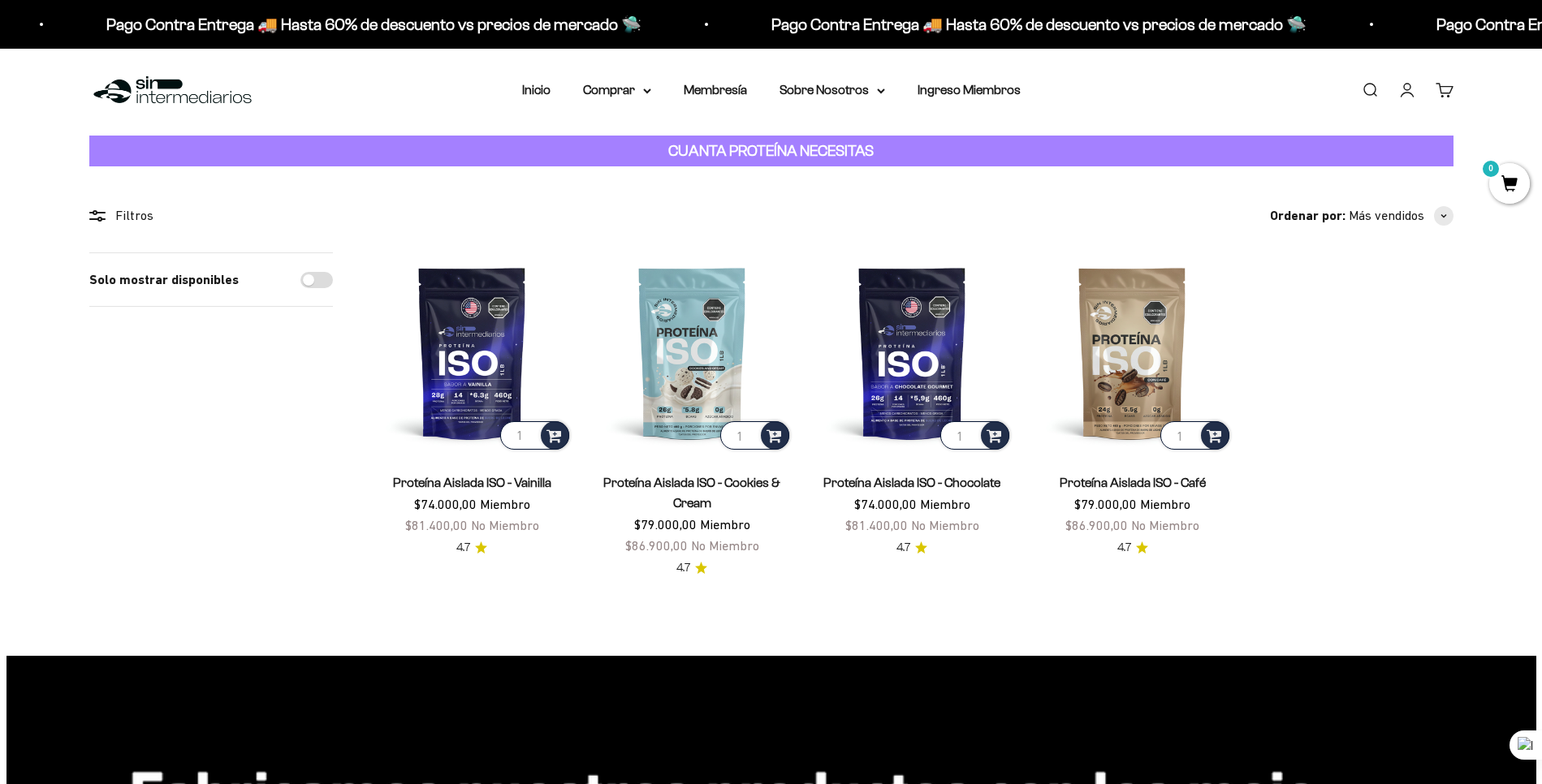
scroll to position [7, 0]
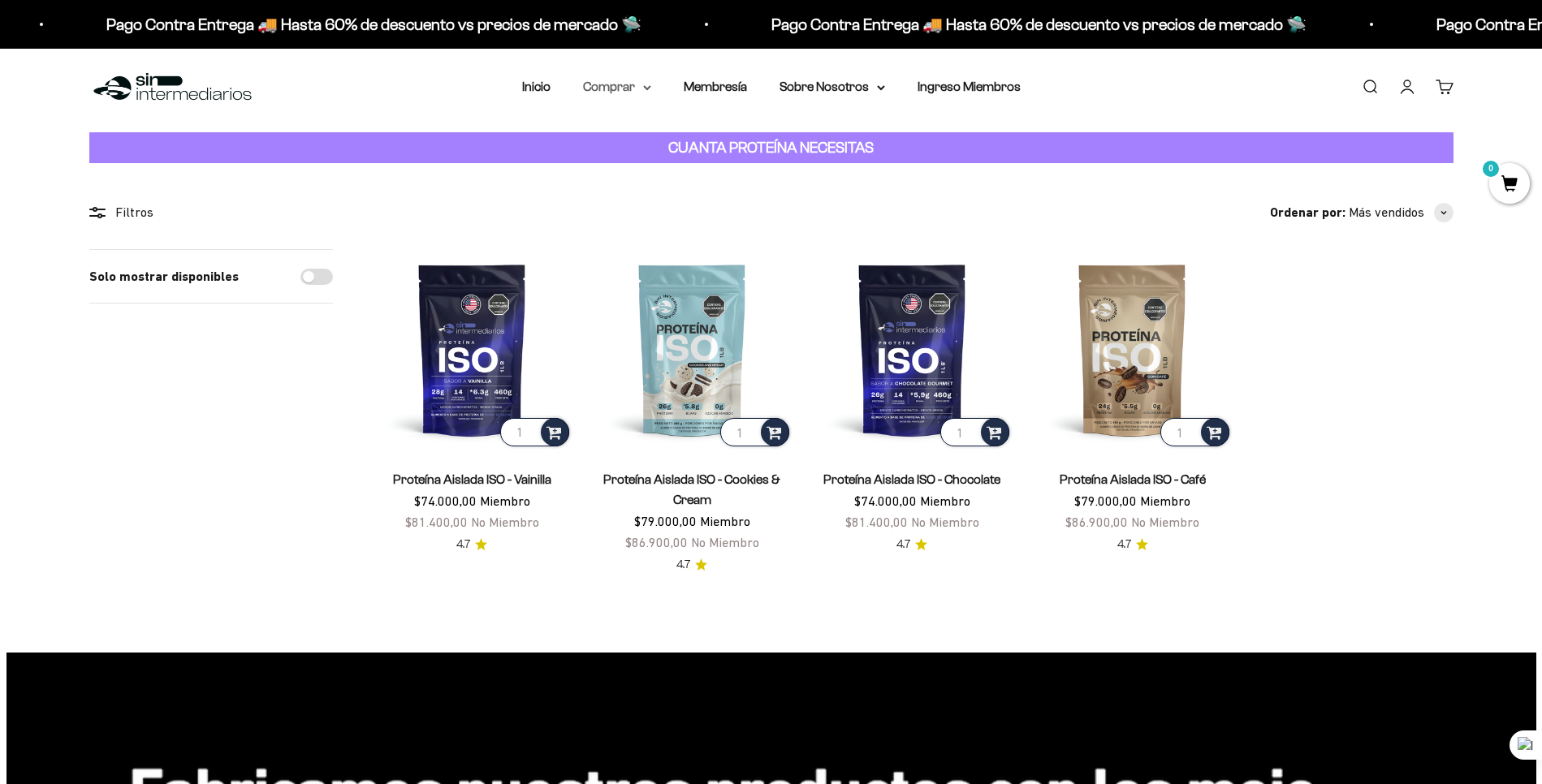
click at [607, 90] on summary "Comprar" at bounding box center [618, 86] width 68 height 21
click at [718, 138] on summary "Proteínas" at bounding box center [660, 138] width 134 height 21
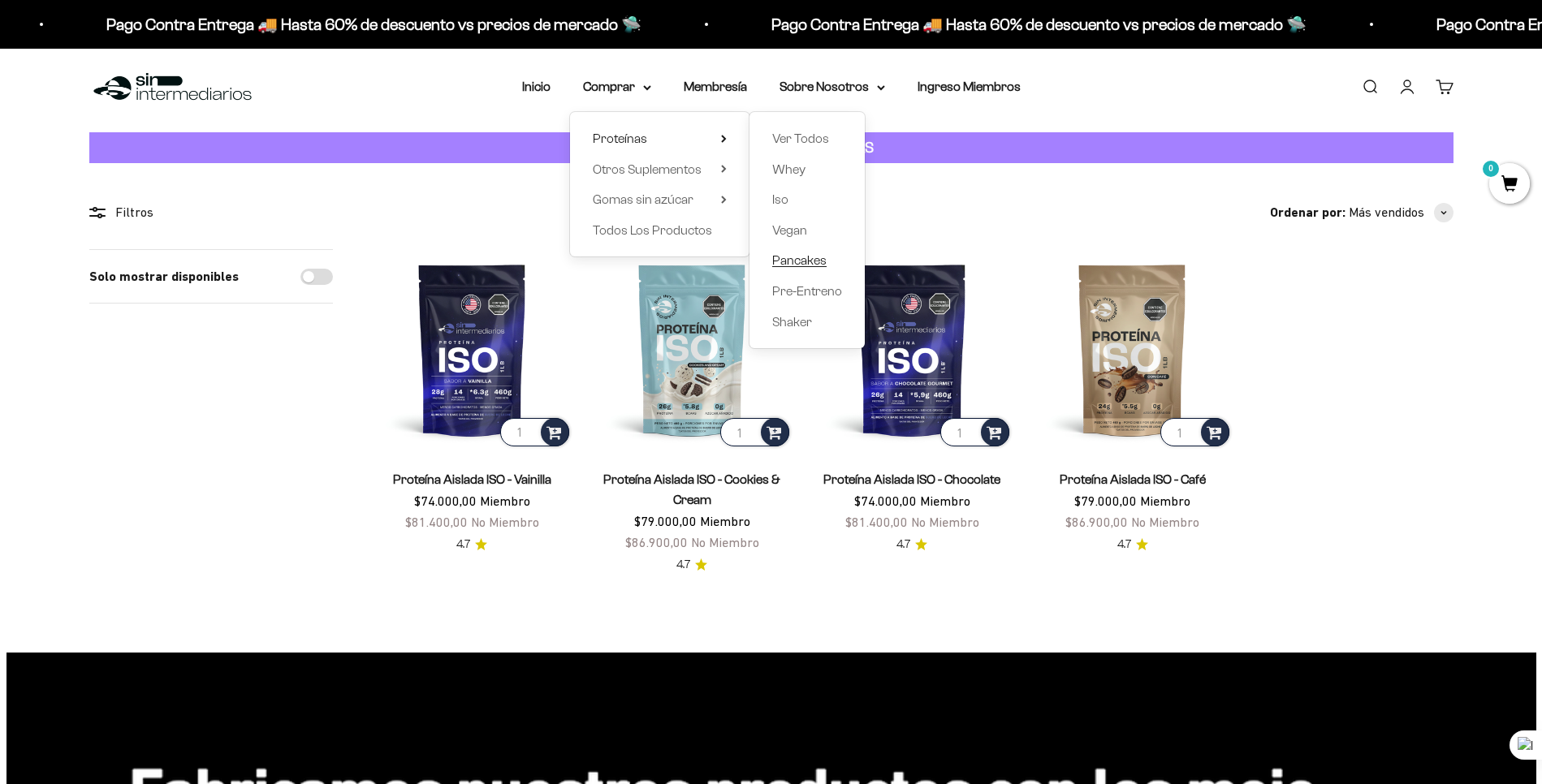
click at [818, 262] on span "Pancakes" at bounding box center [800, 260] width 55 height 14
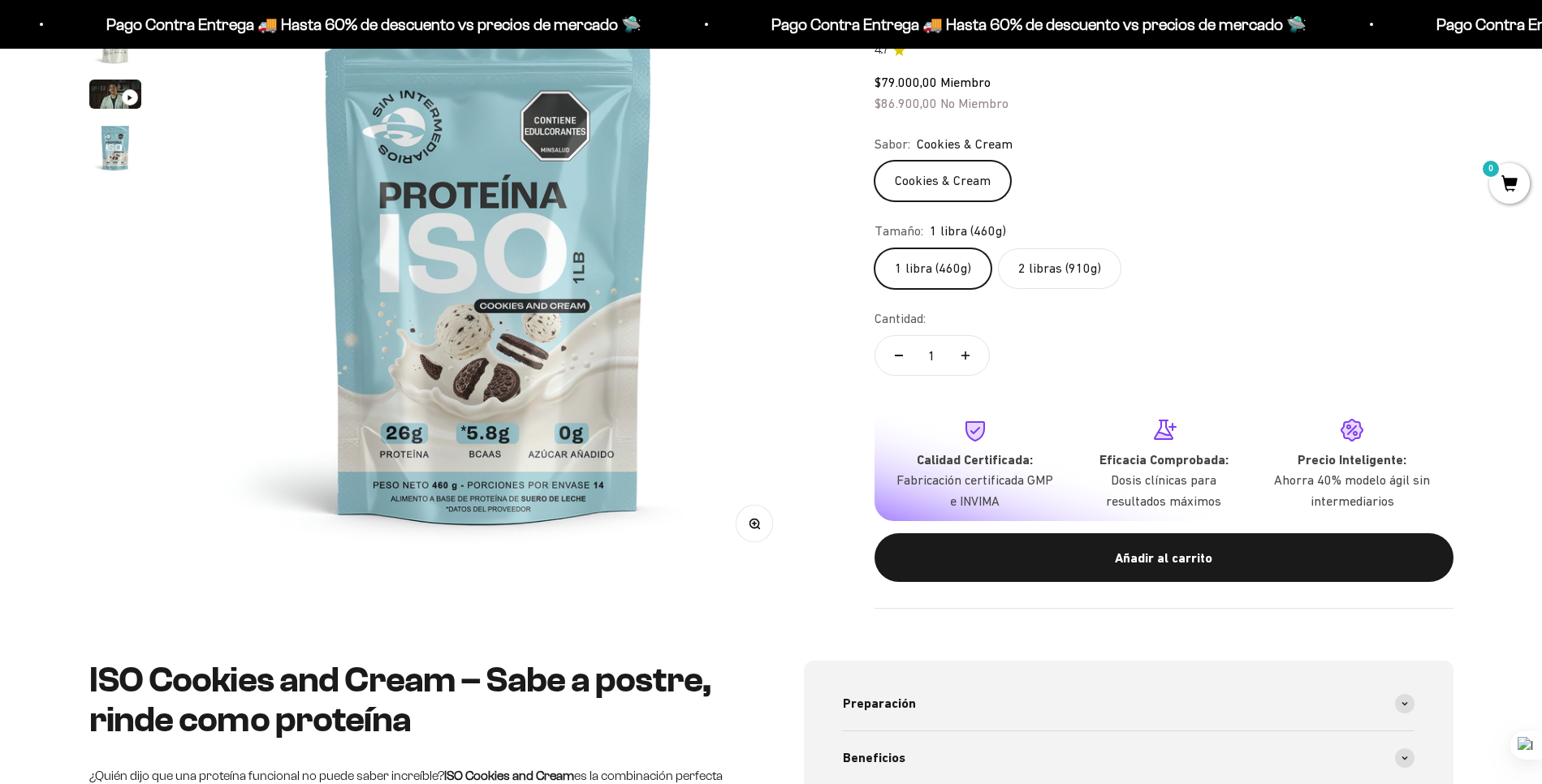
scroll to position [44, 0]
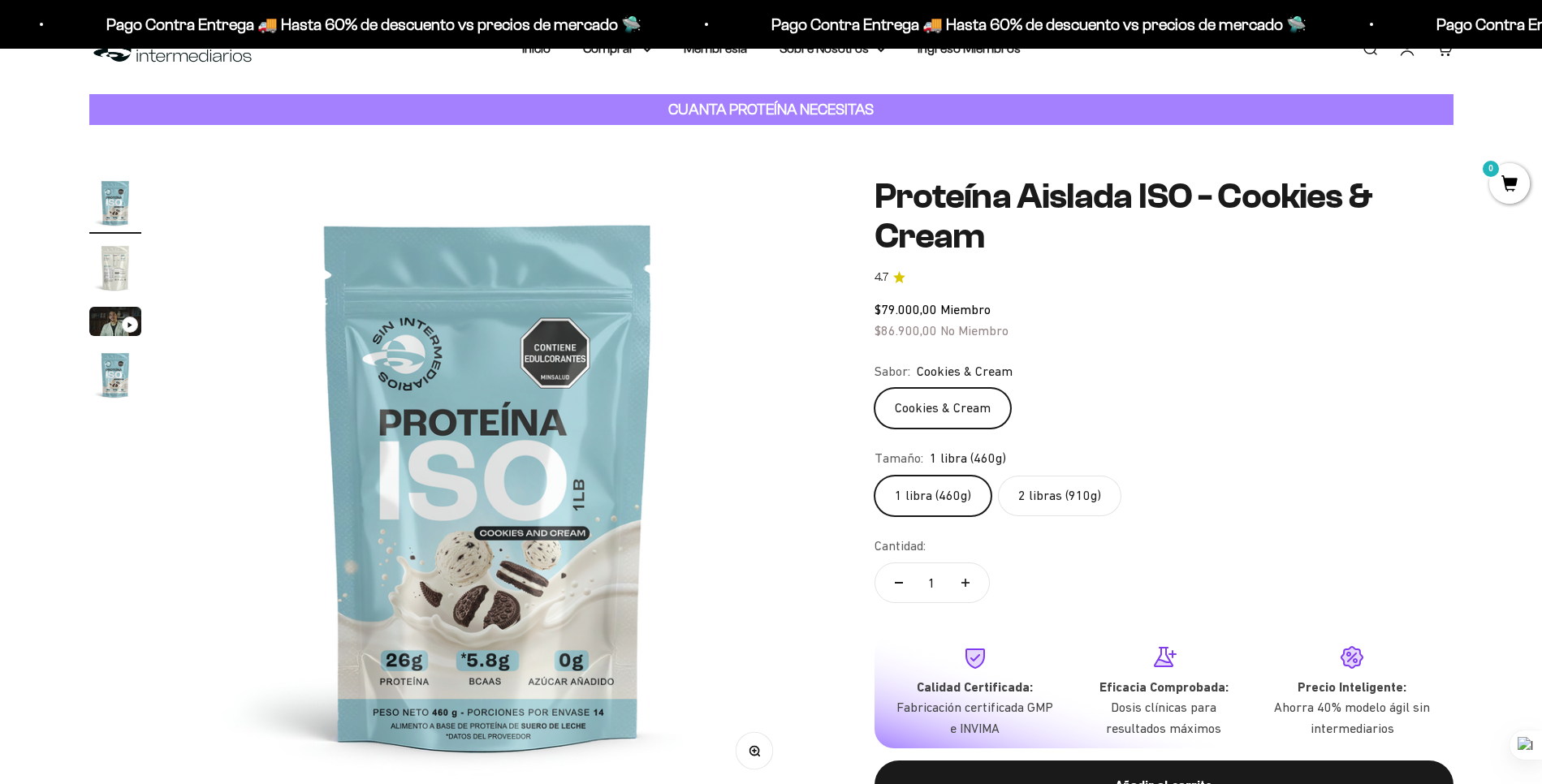
click at [1090, 505] on label "2 libras (910g)" at bounding box center [1059, 496] width 123 height 41
click at [875, 476] on input "2 libras (910g)" at bounding box center [874, 475] width 1 height 1
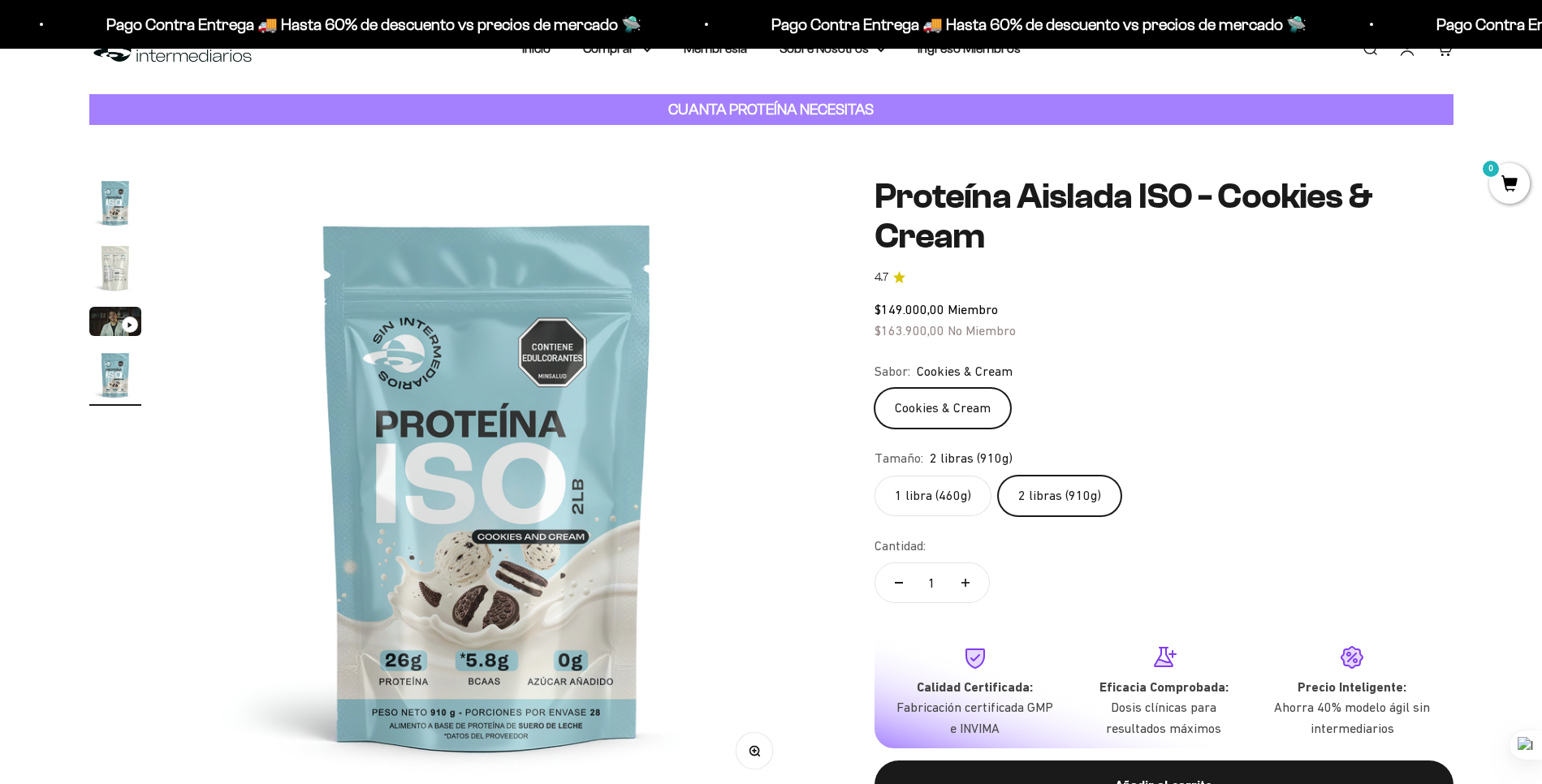
click at [939, 508] on label "1 libra (460g)" at bounding box center [933, 496] width 117 height 41
click at [875, 476] on input "1 libra (460g)" at bounding box center [874, 475] width 1 height 1
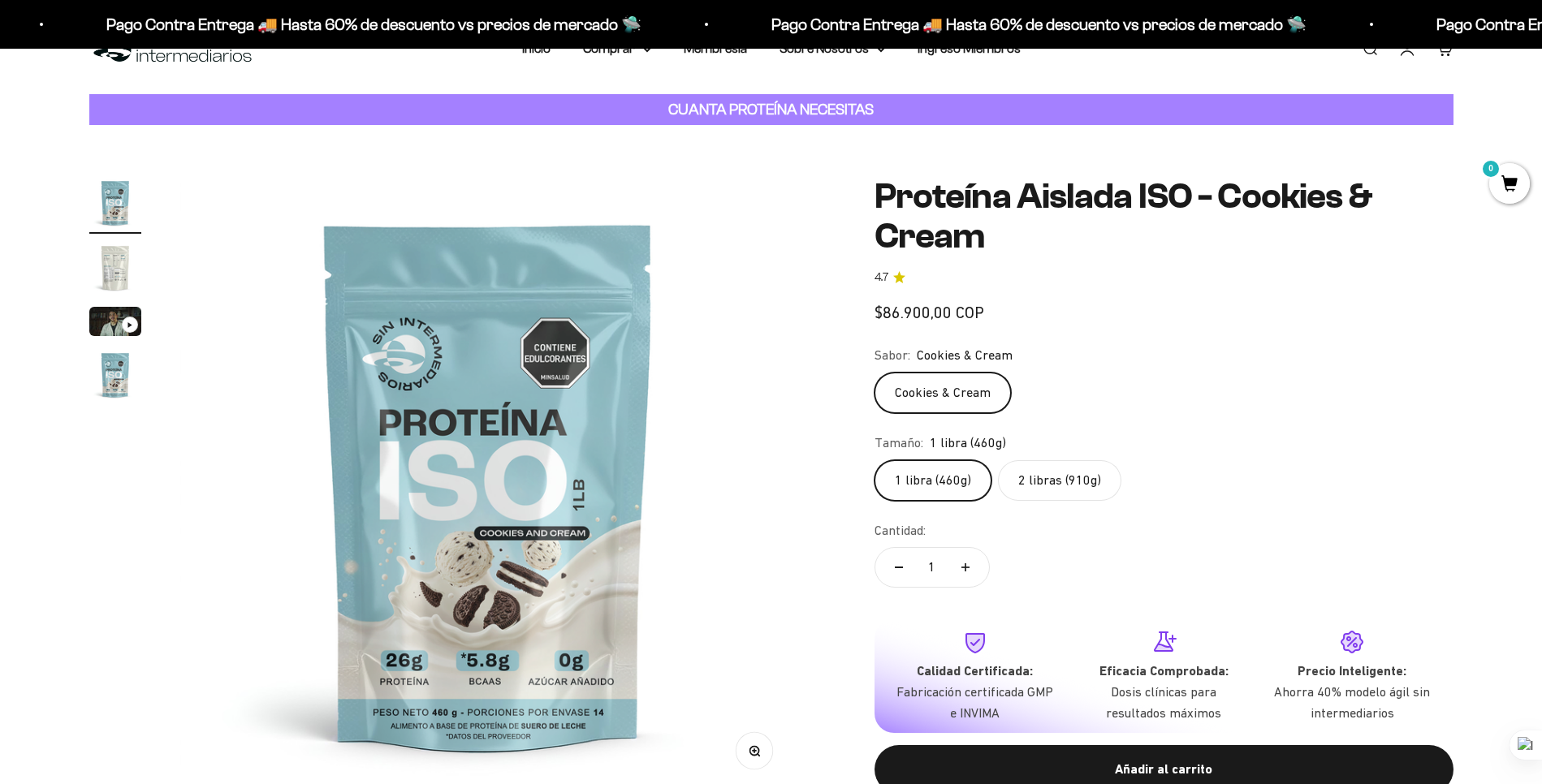
click at [1086, 506] on safe-sticky "Proteína Aislada ISO - Cookies & Cream 4.7 Precio de oferta $86.900,00 COP Cali…" at bounding box center [1164, 499] width 579 height 644
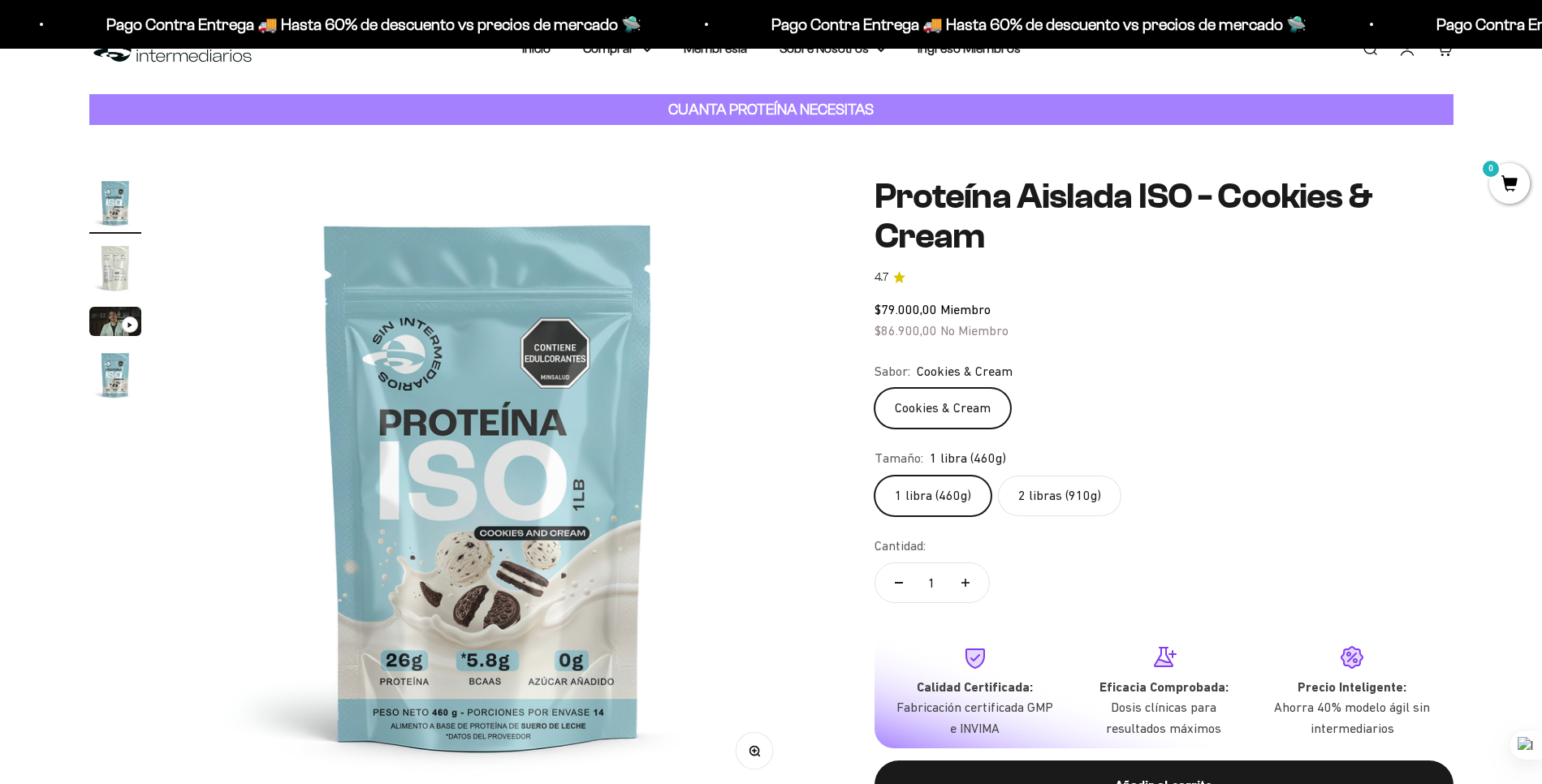
click at [1064, 501] on label "2 libras (910g)" at bounding box center [1059, 496] width 123 height 41
click at [875, 476] on input "2 libras (910g)" at bounding box center [874, 475] width 1 height 1
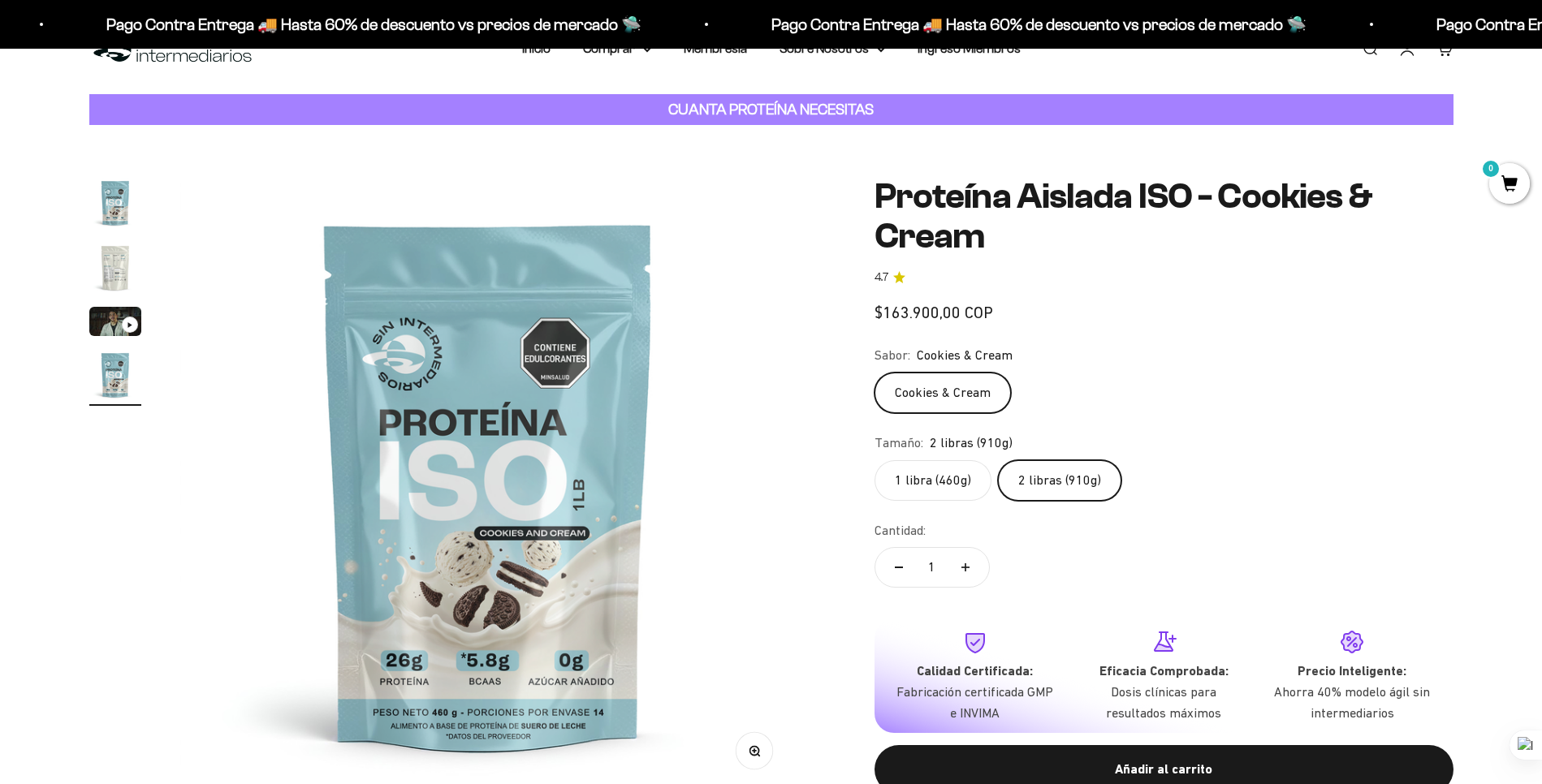
scroll to position [0, 1908]
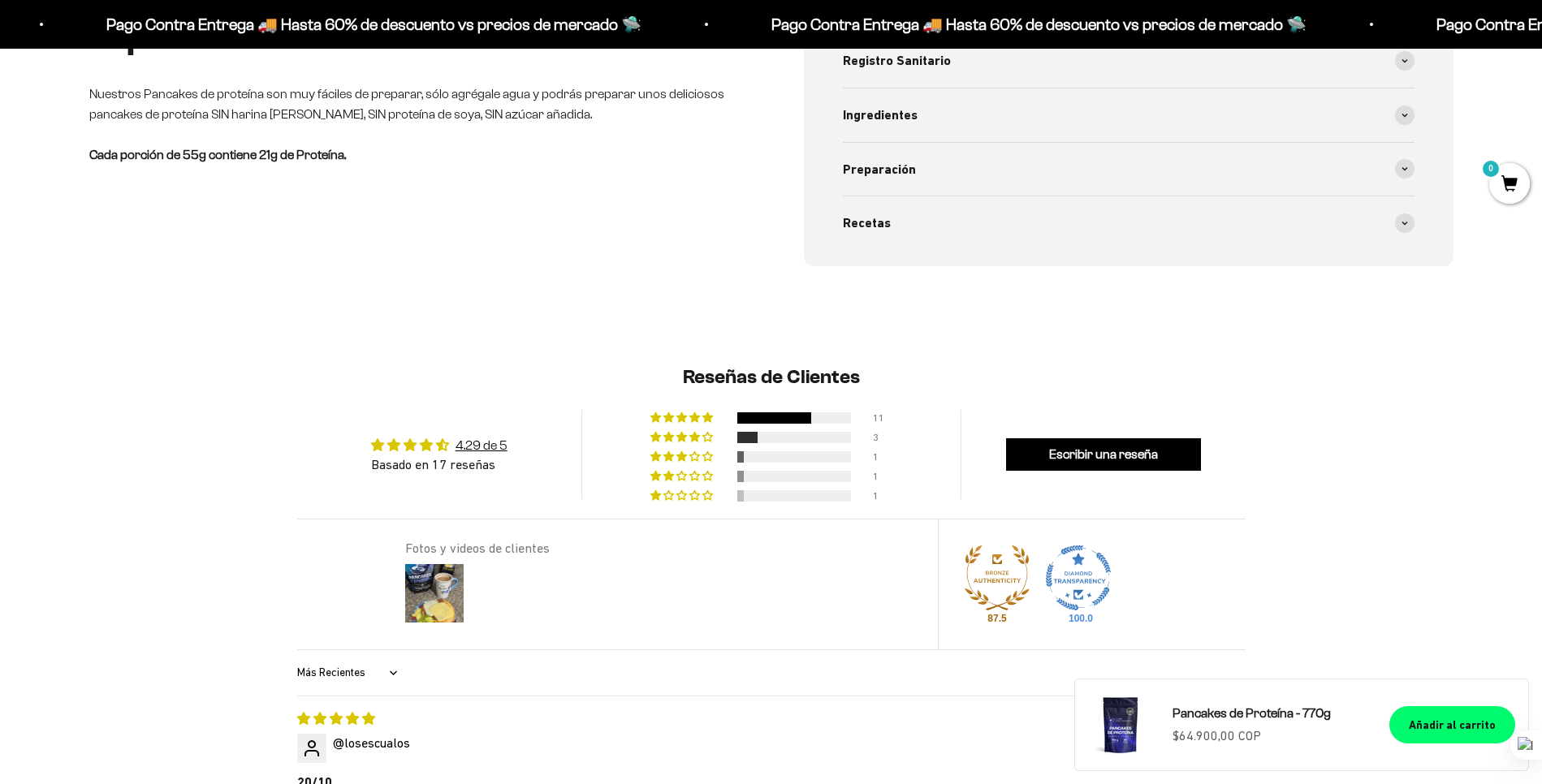
scroll to position [928, 0]
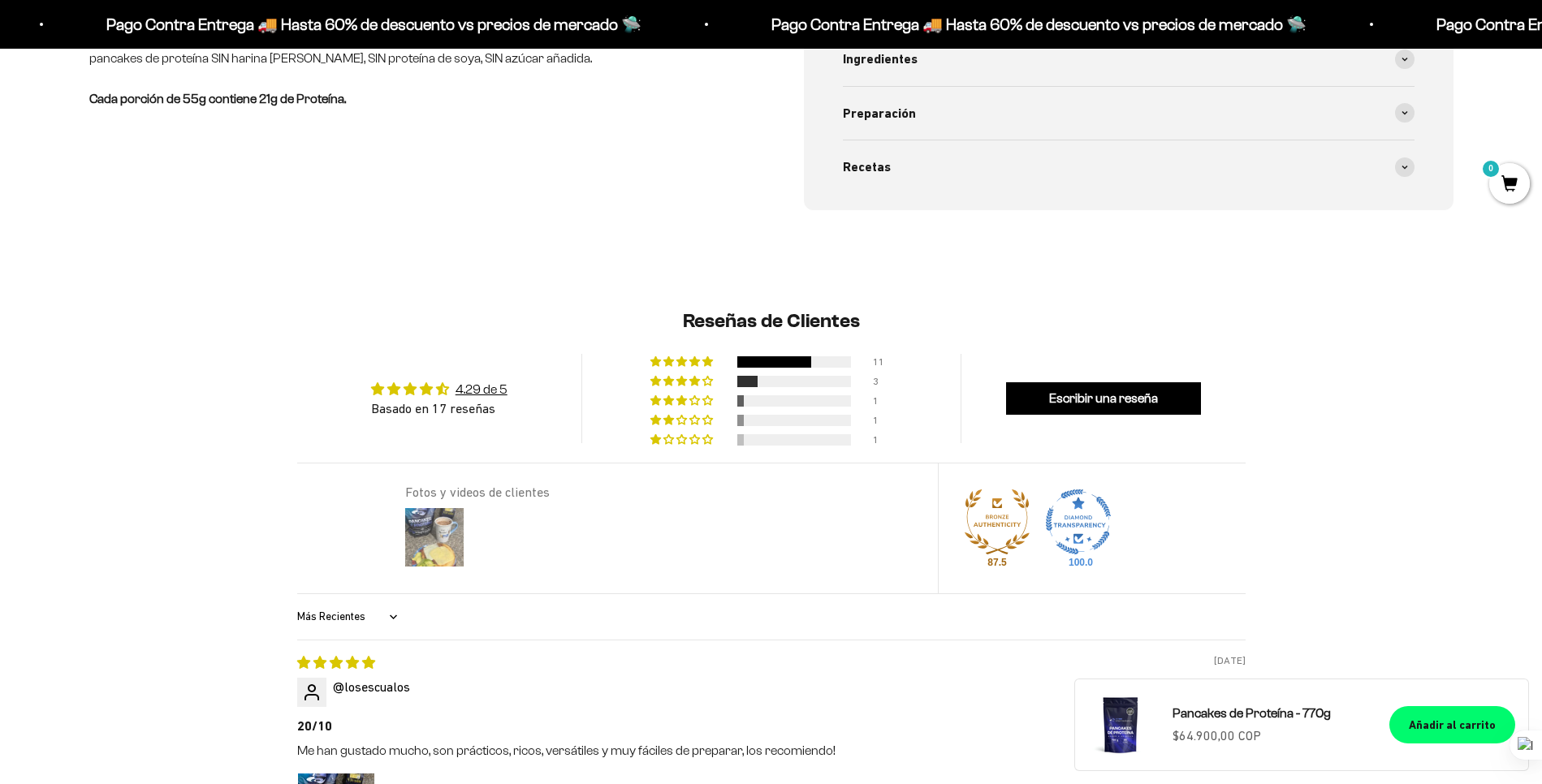
click at [459, 553] on img at bounding box center [435, 537] width 65 height 65
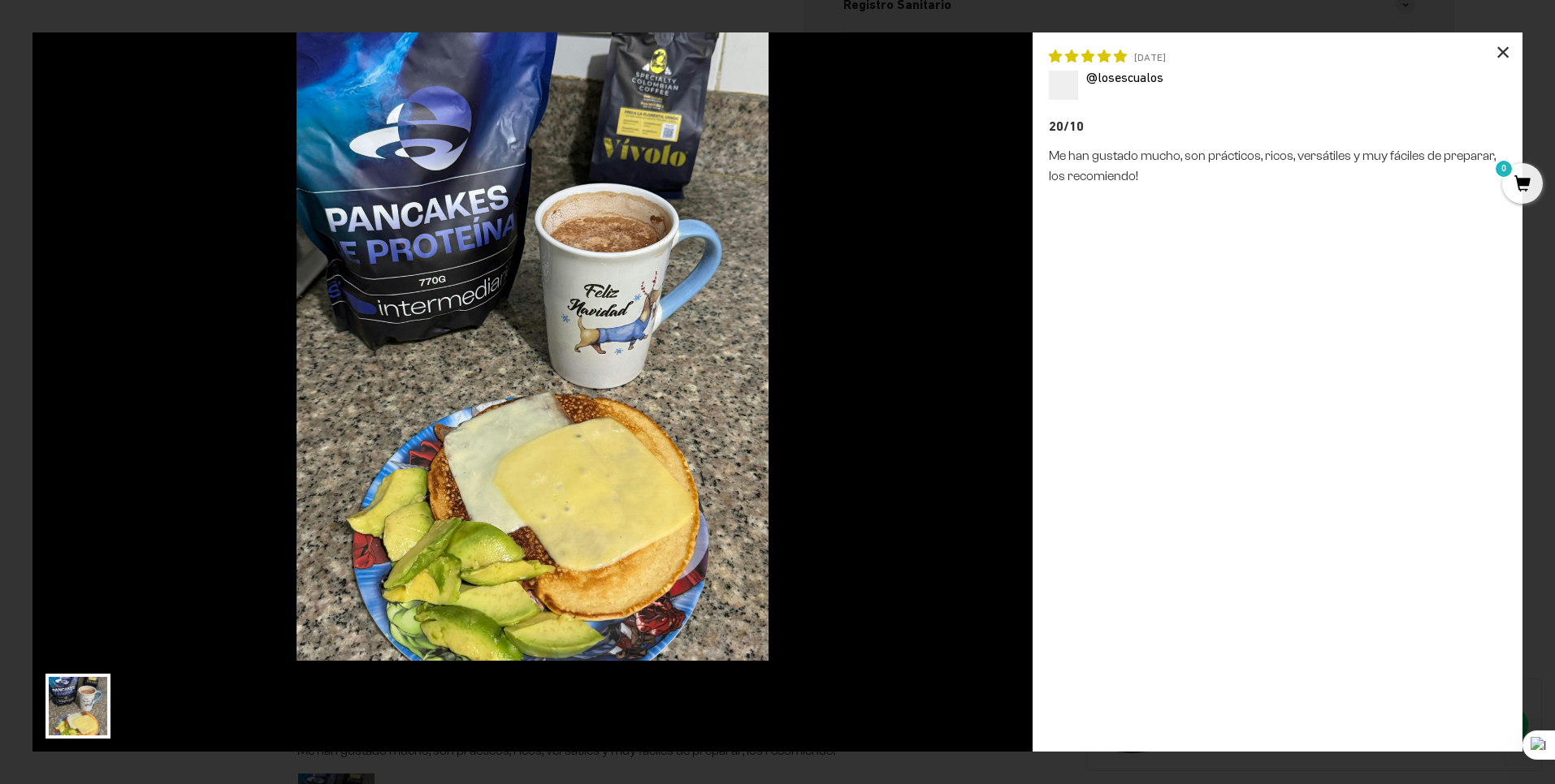
click at [1500, 50] on div "×" at bounding box center [1503, 52] width 39 height 39
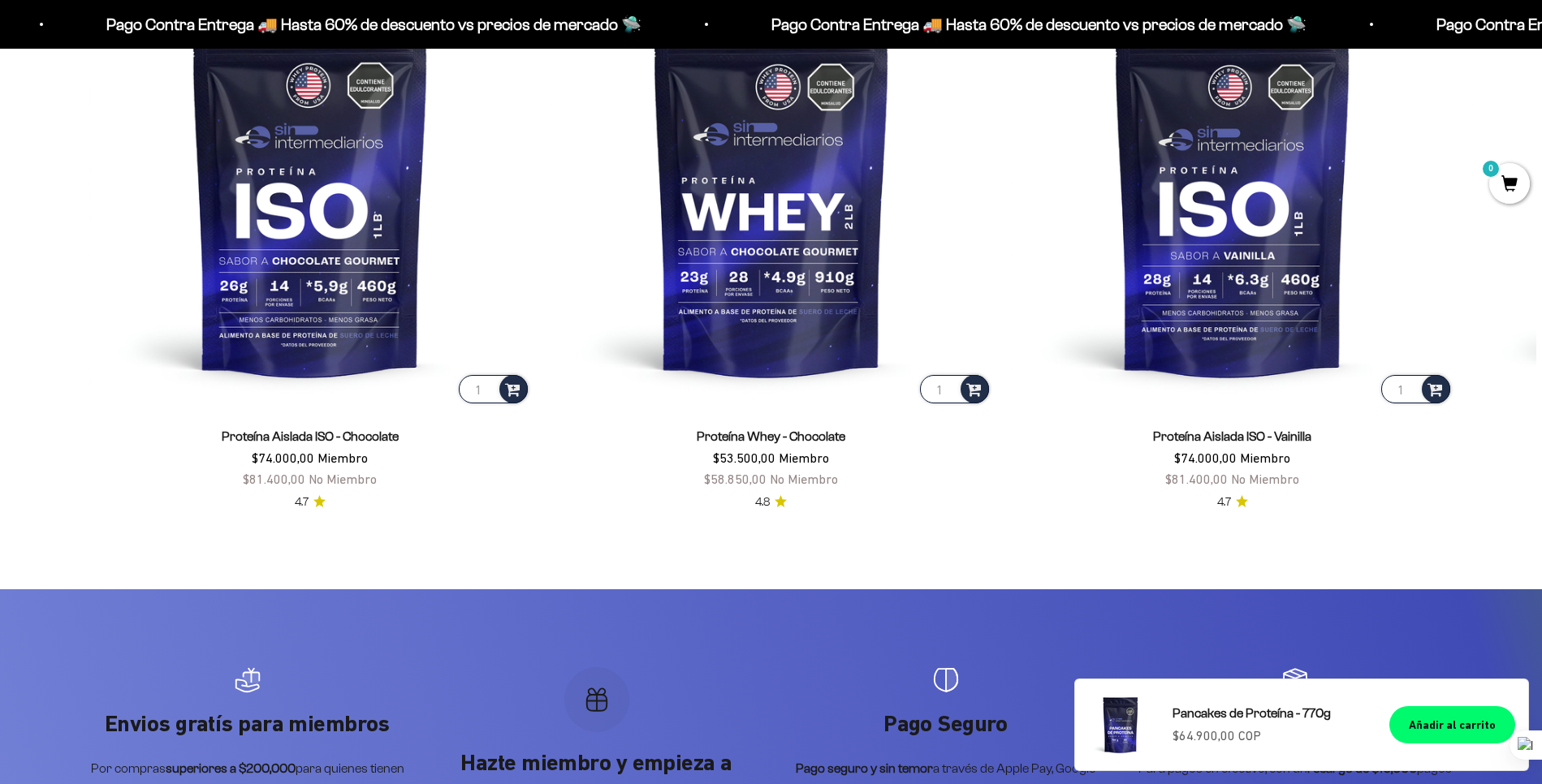
scroll to position [3015, 0]
